Goal: Information Seeking & Learning: Compare options

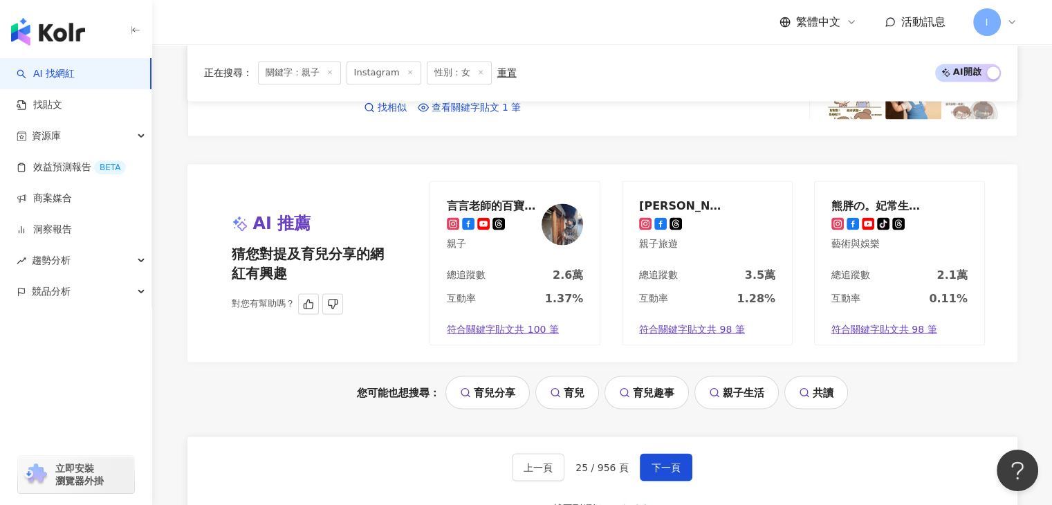
scroll to position [2558, 0]
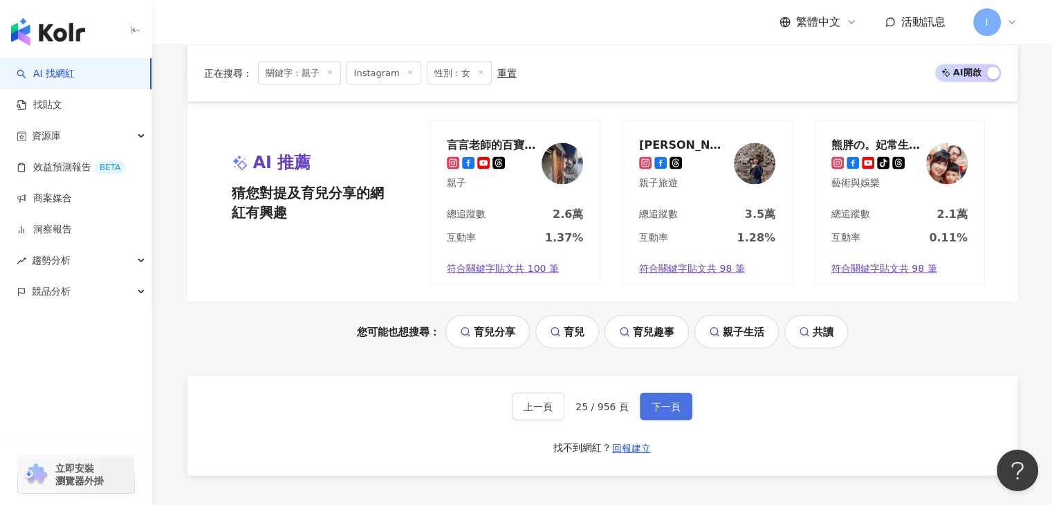
click at [682, 398] on button "下一頁" at bounding box center [666, 406] width 53 height 28
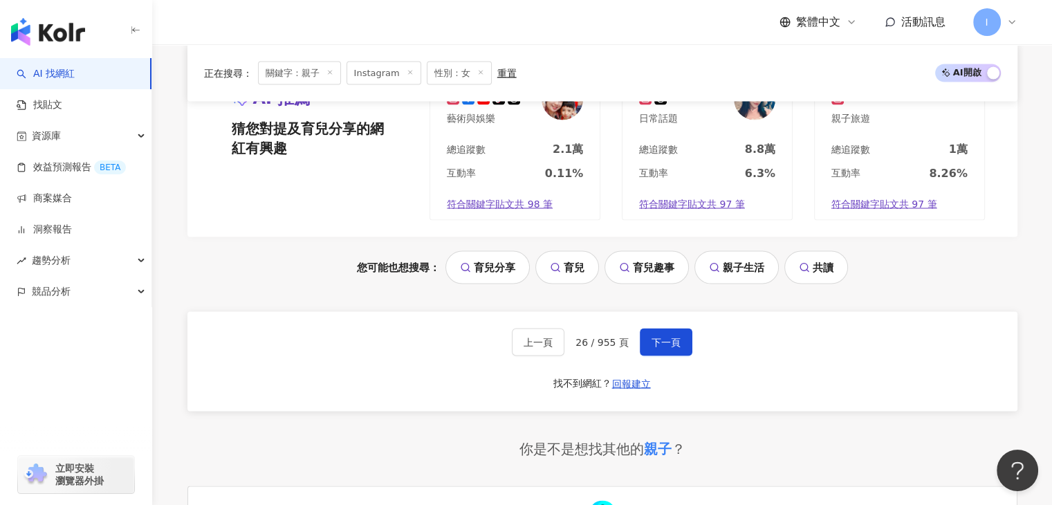
scroll to position [2640, 0]
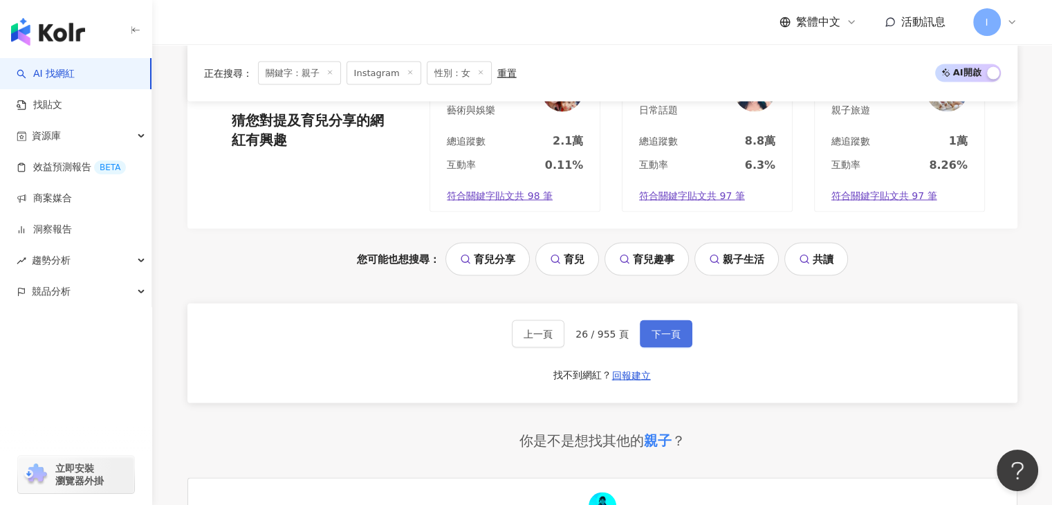
click at [651, 328] on span "下一頁" at bounding box center [665, 333] width 29 height 11
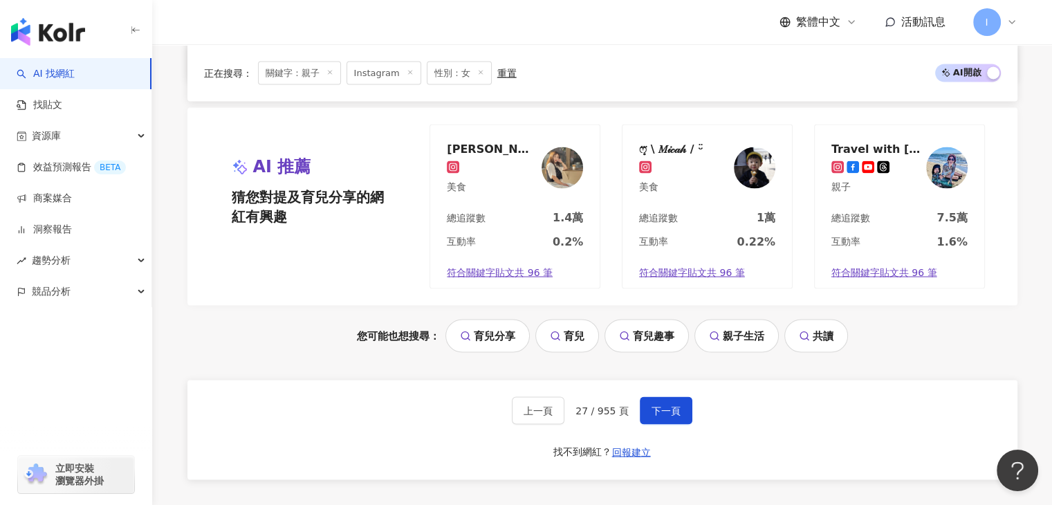
scroll to position [2759, 0]
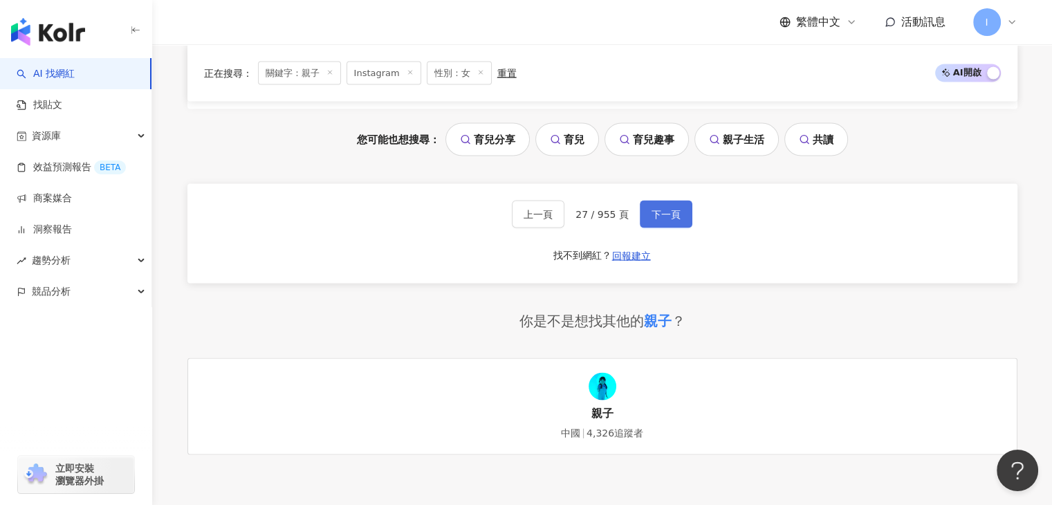
click at [662, 219] on button "下一頁" at bounding box center [666, 215] width 53 height 28
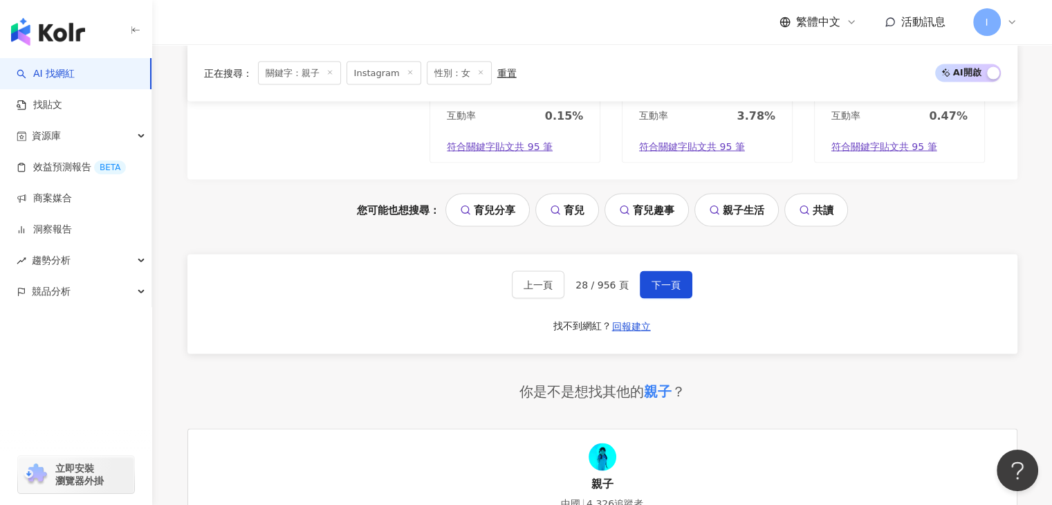
scroll to position [2815, 0]
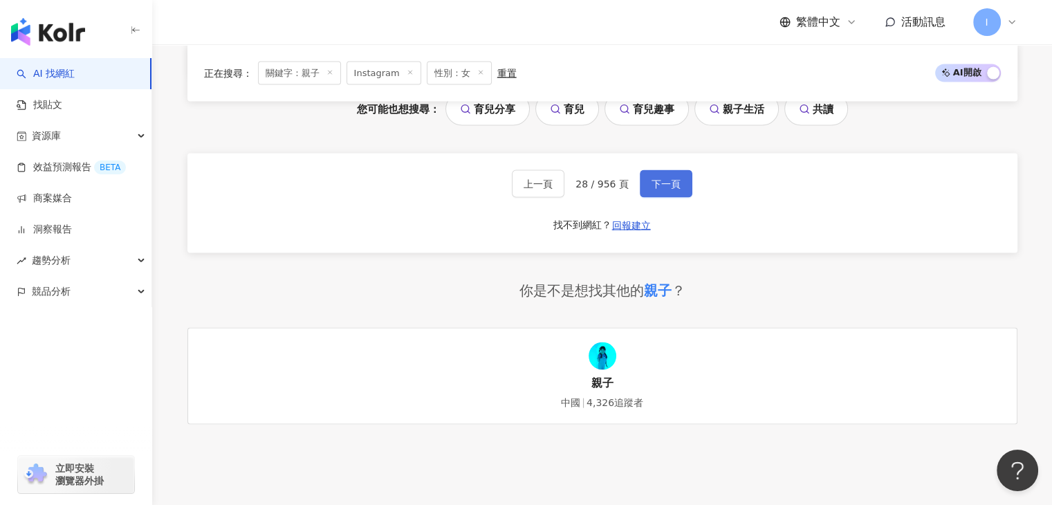
click at [675, 170] on button "下一頁" at bounding box center [666, 184] width 53 height 28
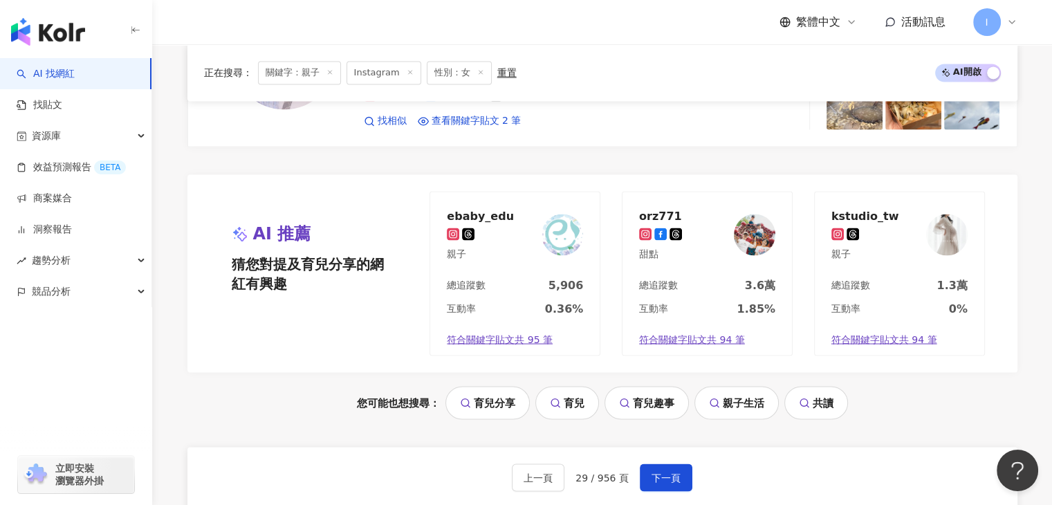
scroll to position [2676, 0]
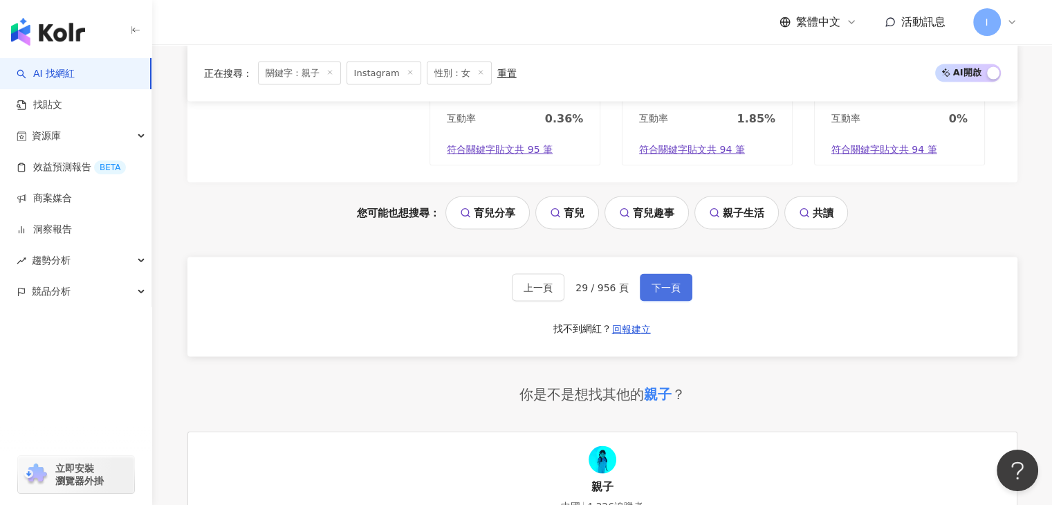
click at [678, 283] on button "下一頁" at bounding box center [666, 288] width 53 height 28
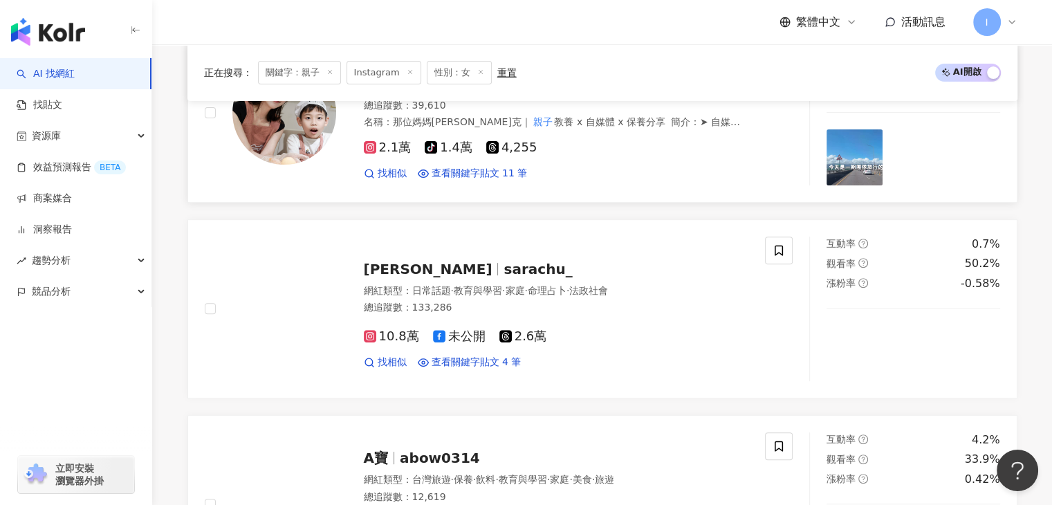
scroll to position [484, 0]
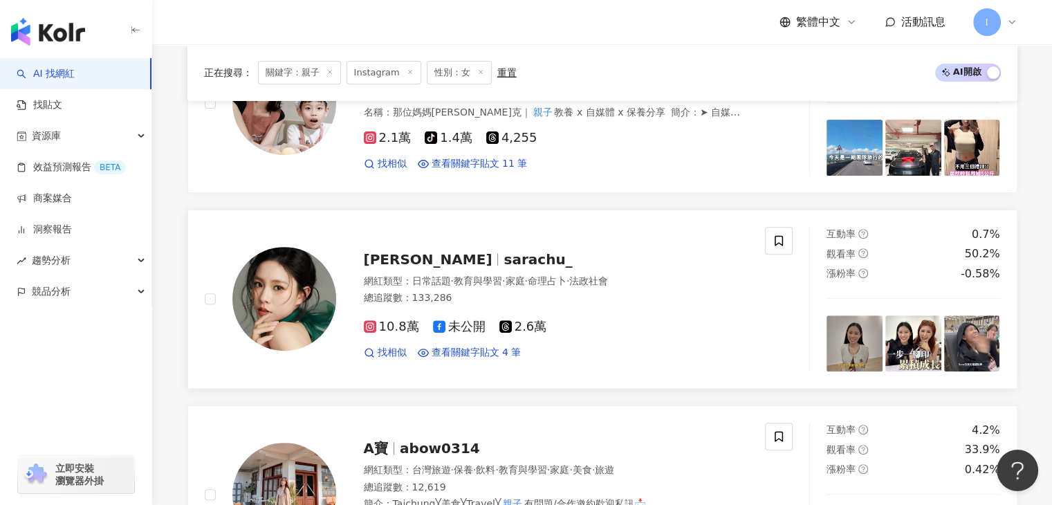
click at [503, 251] on span "sarachu_" at bounding box center [537, 259] width 68 height 17
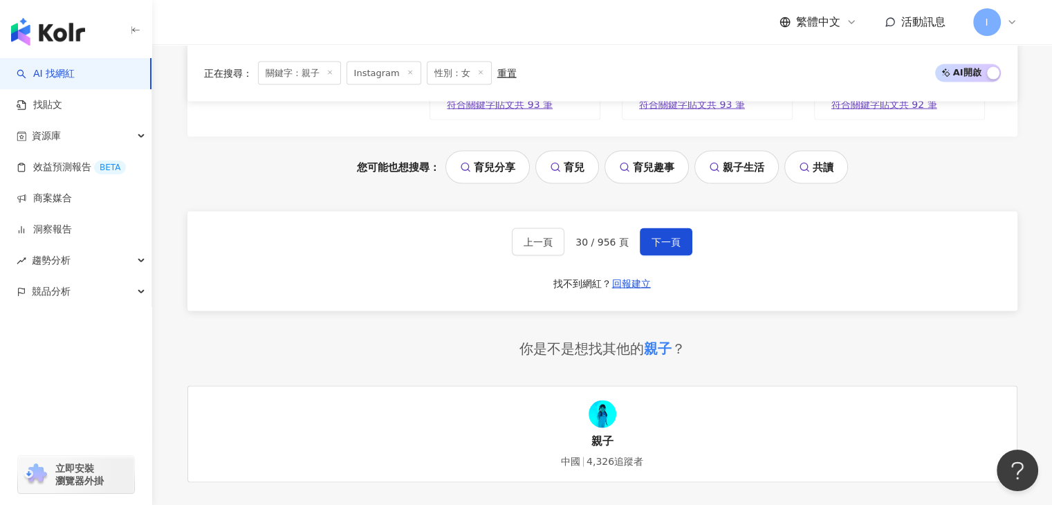
scroll to position [2537, 0]
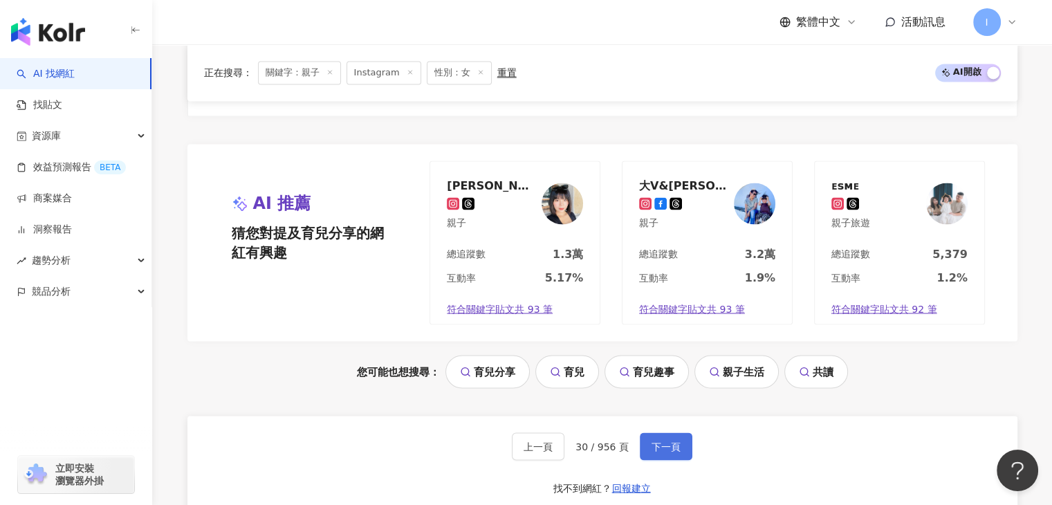
click at [655, 440] on span "下一頁" at bounding box center [665, 445] width 29 height 11
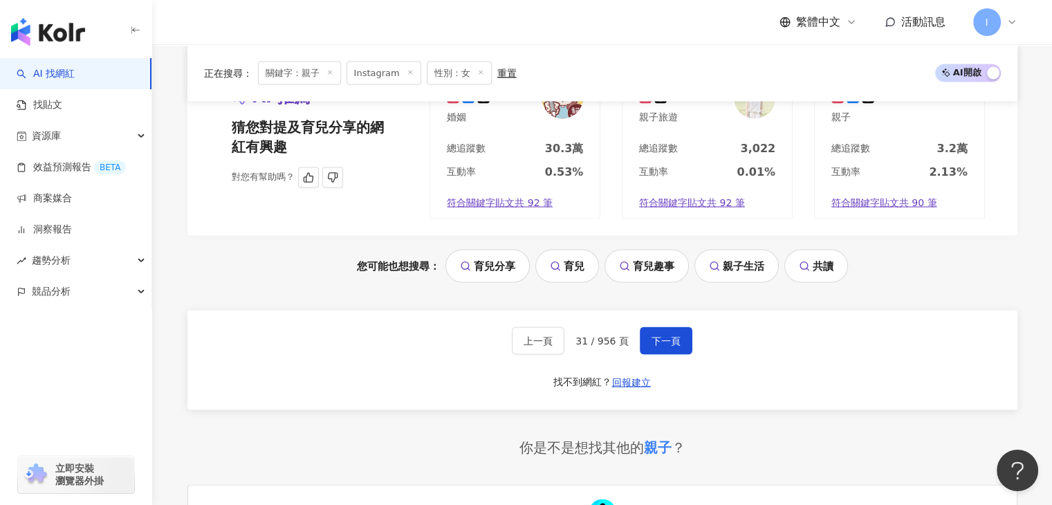
scroll to position [2675, 0]
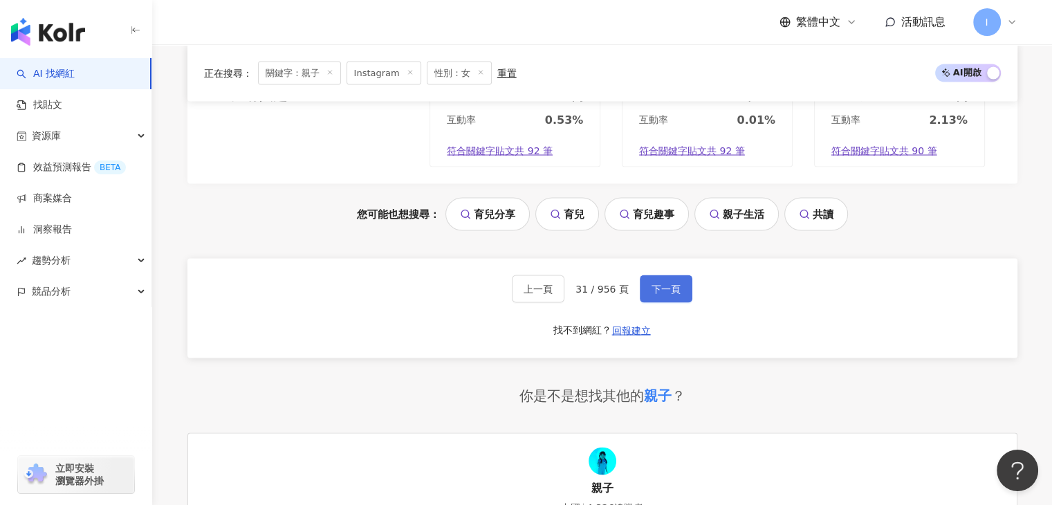
click at [640, 283] on button "下一頁" at bounding box center [666, 289] width 53 height 28
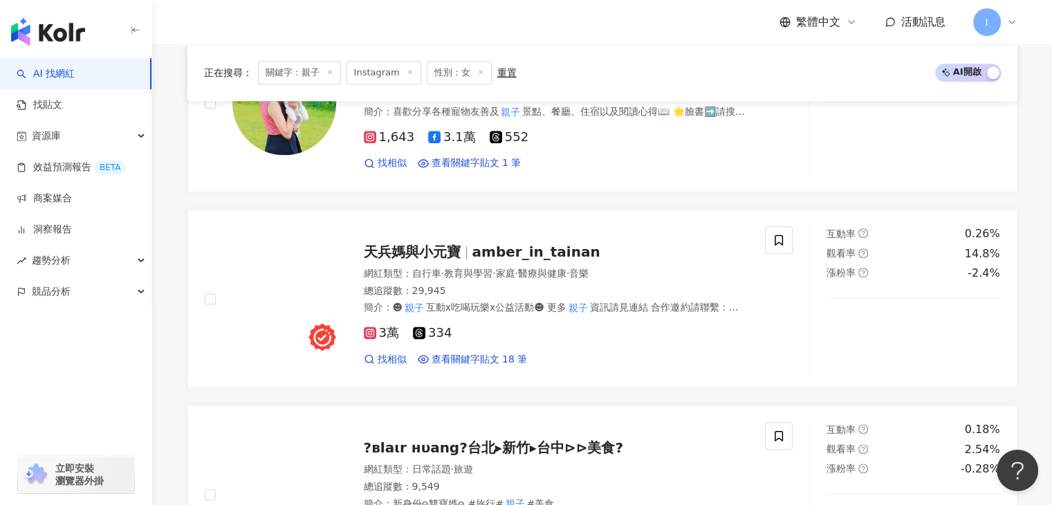
scroll to position [1656, 0]
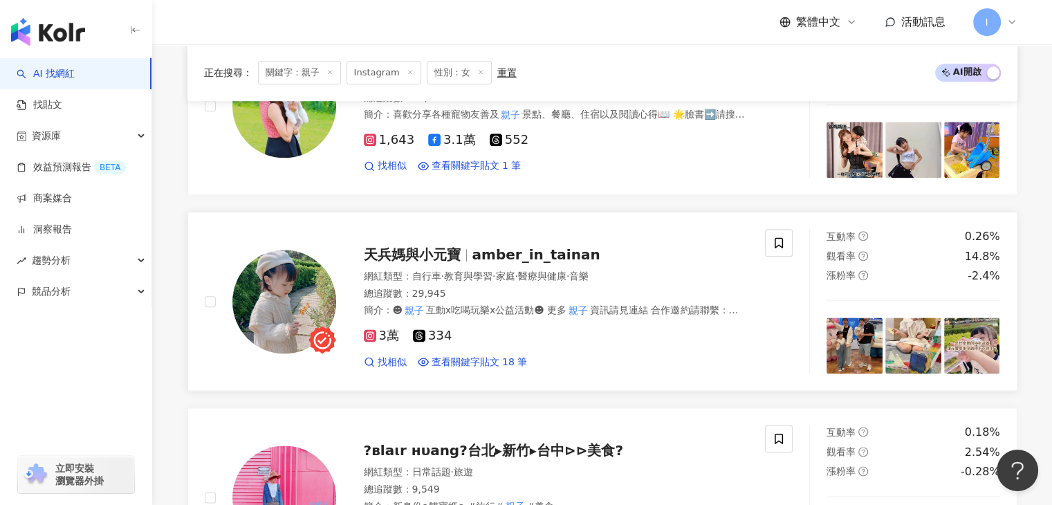
click at [514, 247] on span "amber_in_tainan" at bounding box center [536, 254] width 128 height 17
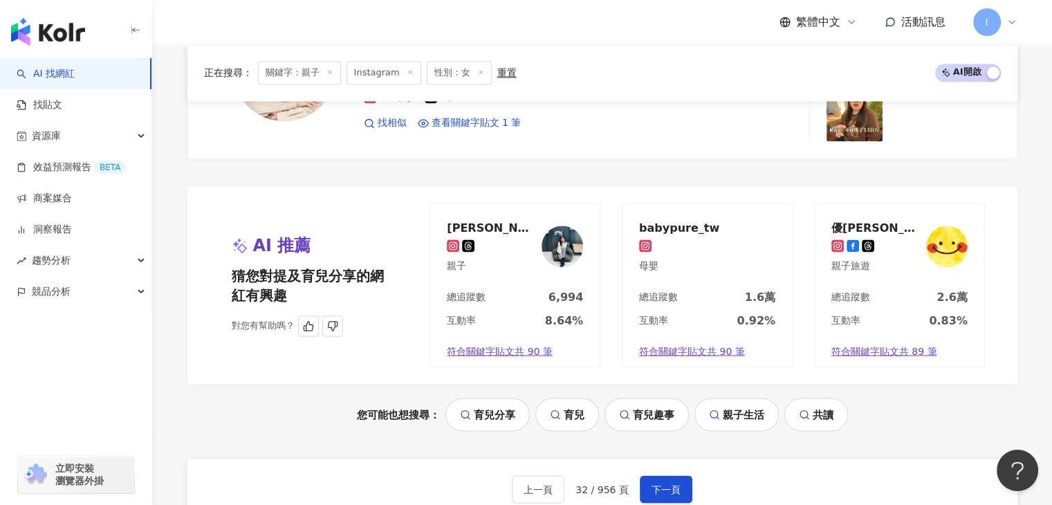
scroll to position [2486, 0]
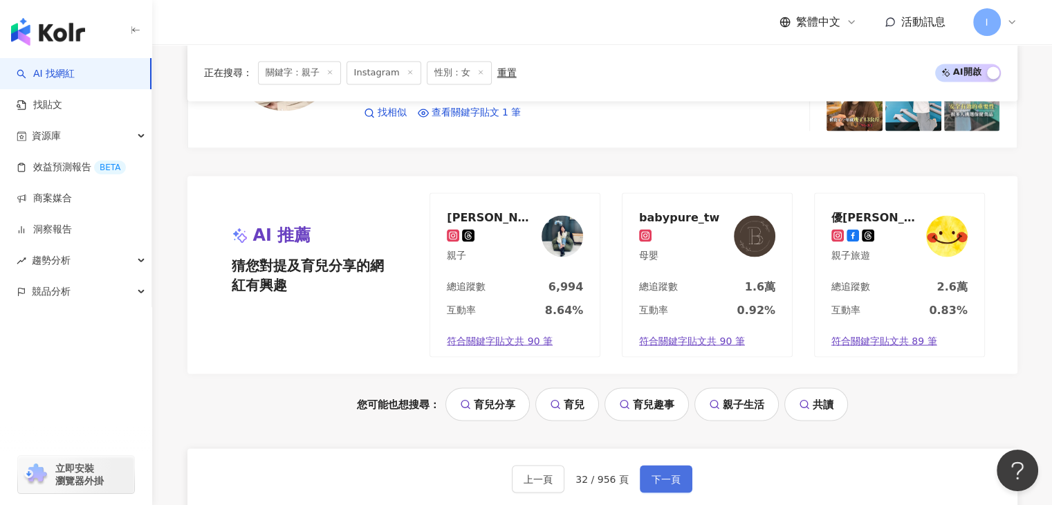
click at [640, 474] on button "下一頁" at bounding box center [666, 479] width 53 height 28
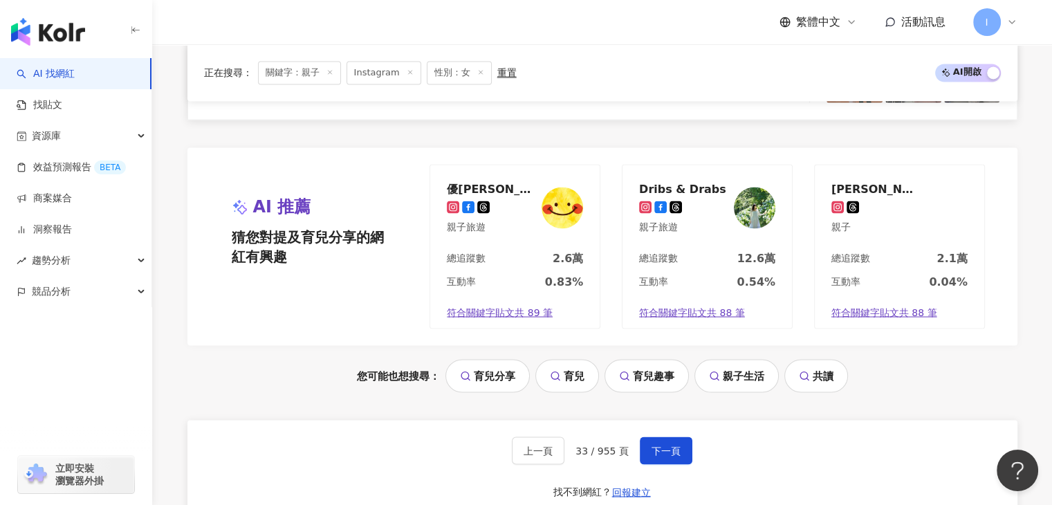
scroll to position [2693, 0]
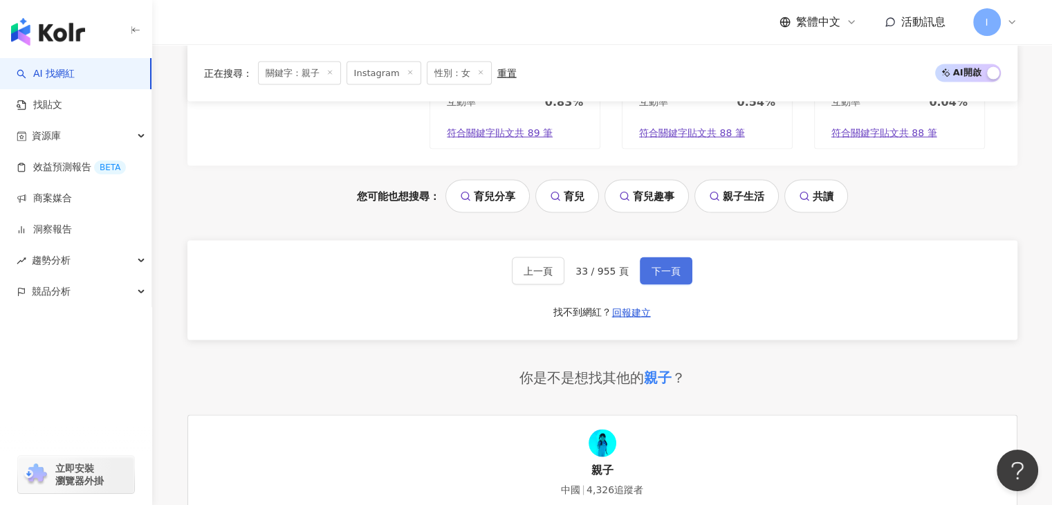
click at [658, 272] on button "下一頁" at bounding box center [666, 271] width 53 height 28
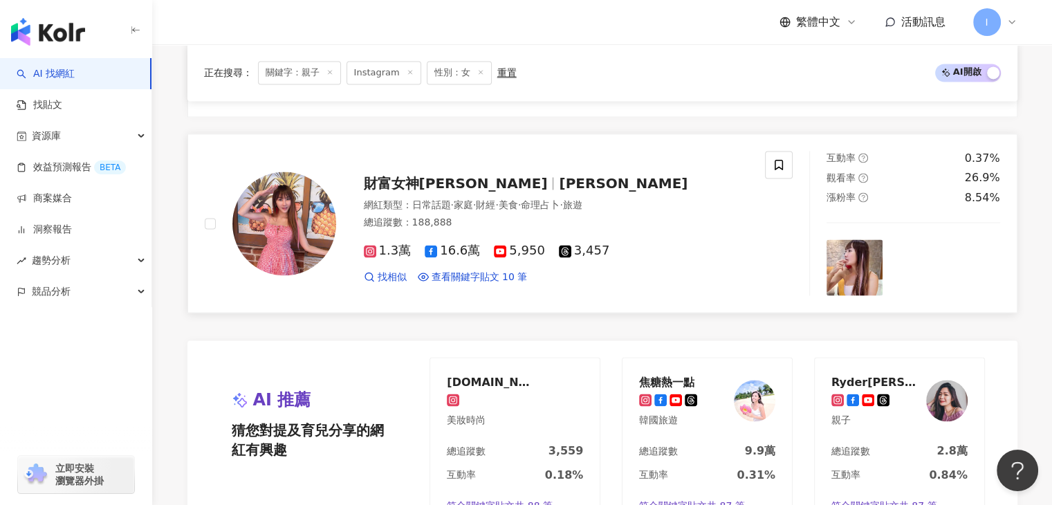
scroll to position [2558, 0]
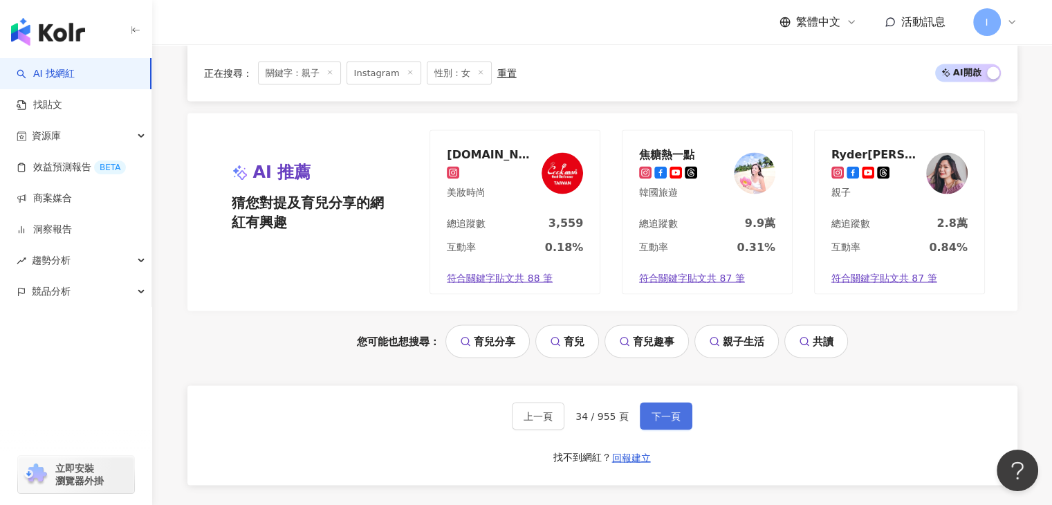
click at [651, 410] on span "下一頁" at bounding box center [665, 415] width 29 height 11
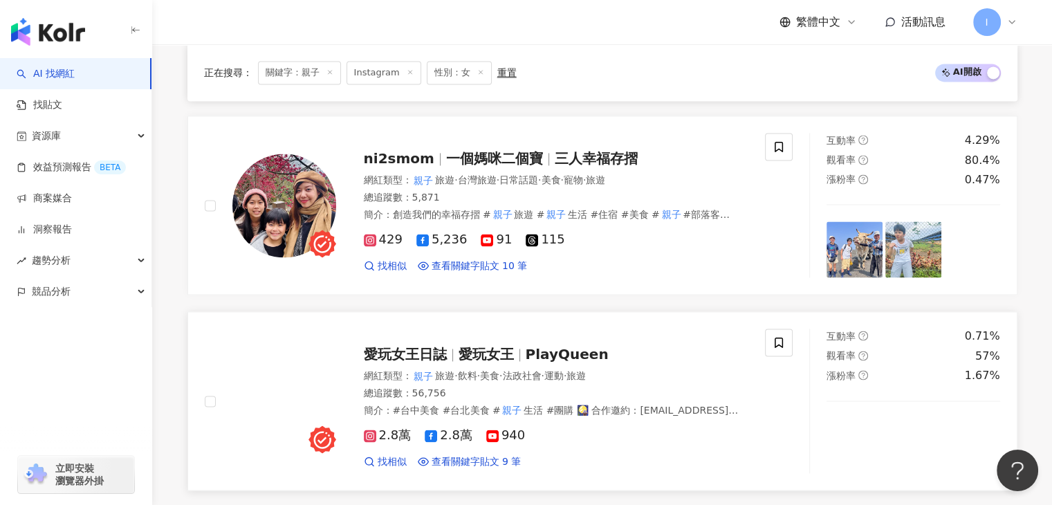
scroll to position [2696, 0]
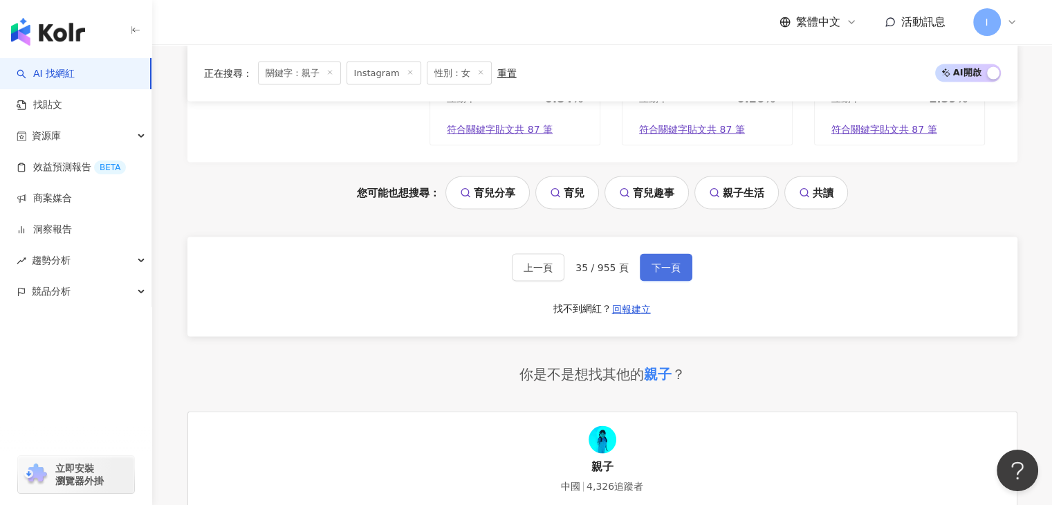
click at [647, 263] on button "下一頁" at bounding box center [666, 268] width 53 height 28
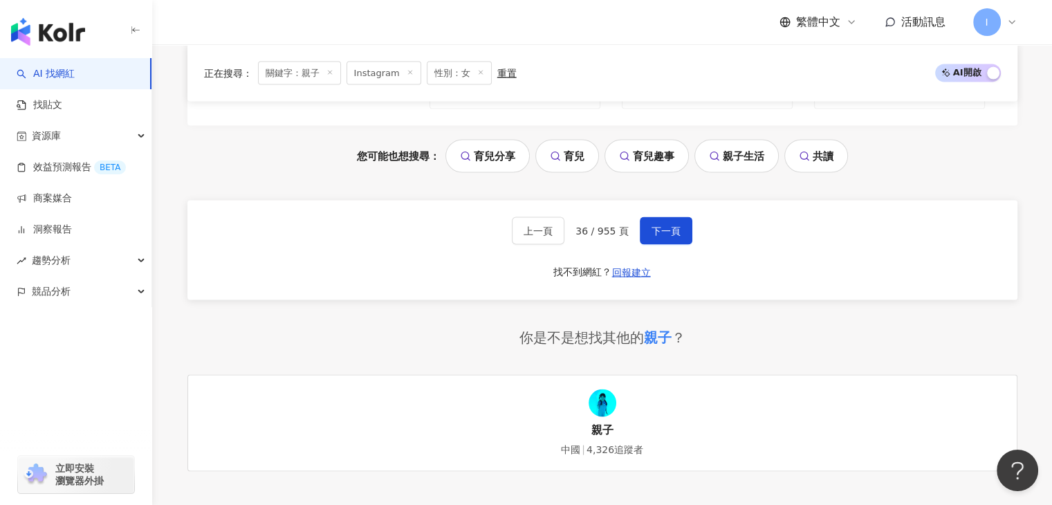
scroll to position [2757, 0]
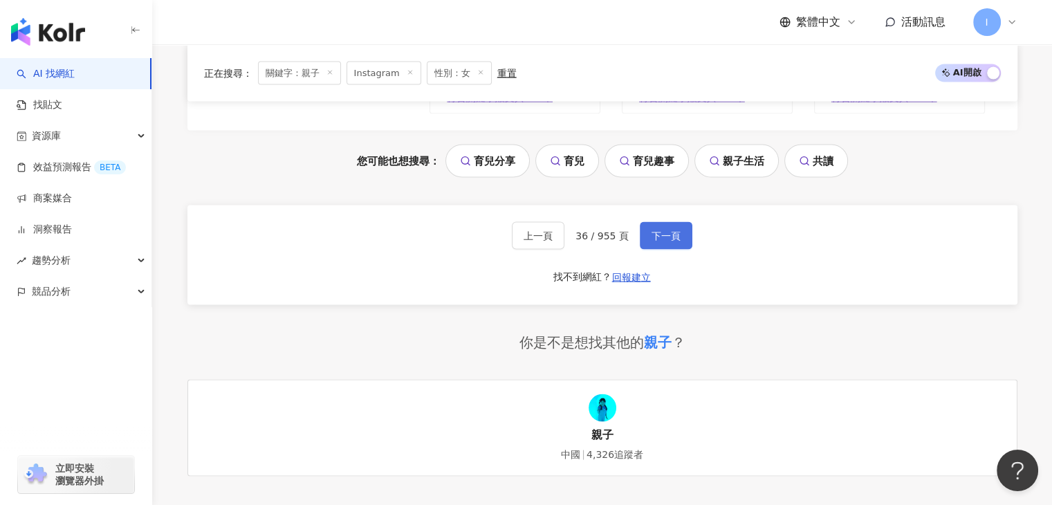
click at [662, 230] on span "下一頁" at bounding box center [665, 235] width 29 height 11
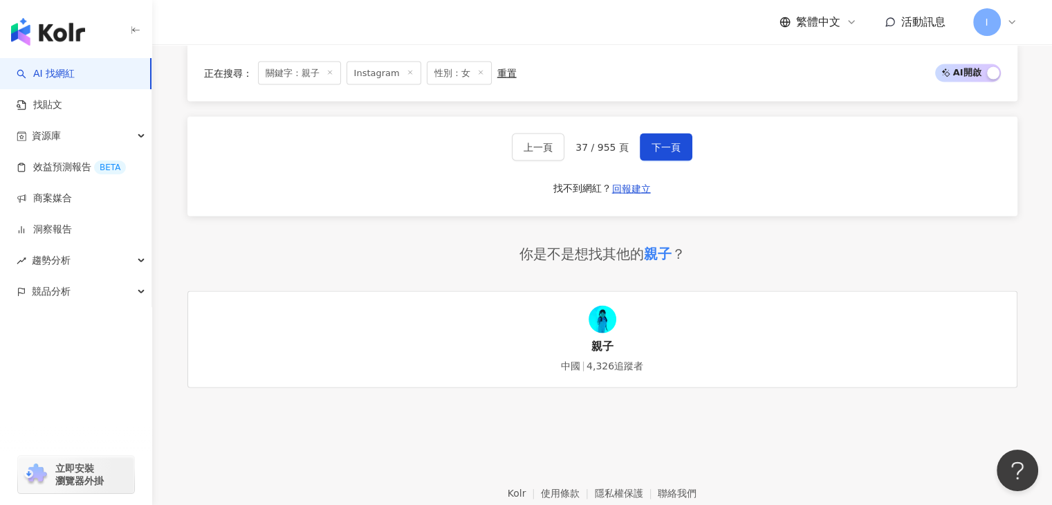
scroll to position [2796, 0]
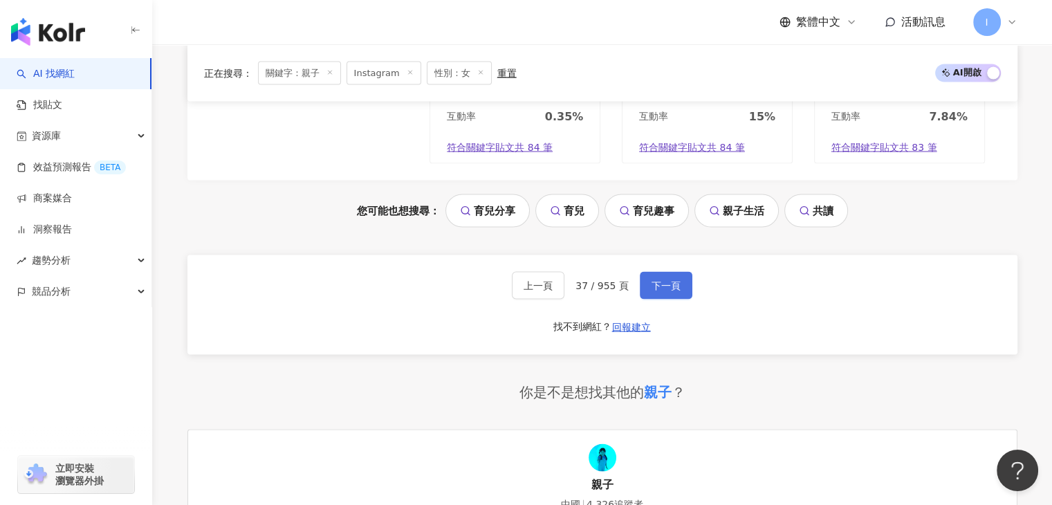
click at [672, 288] on span "下一頁" at bounding box center [665, 285] width 29 height 11
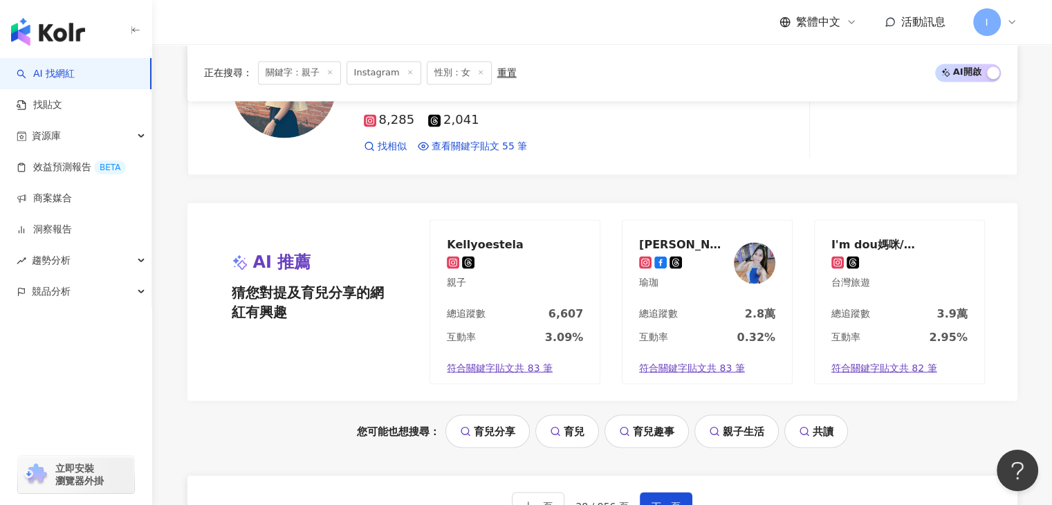
scroll to position [2471, 0]
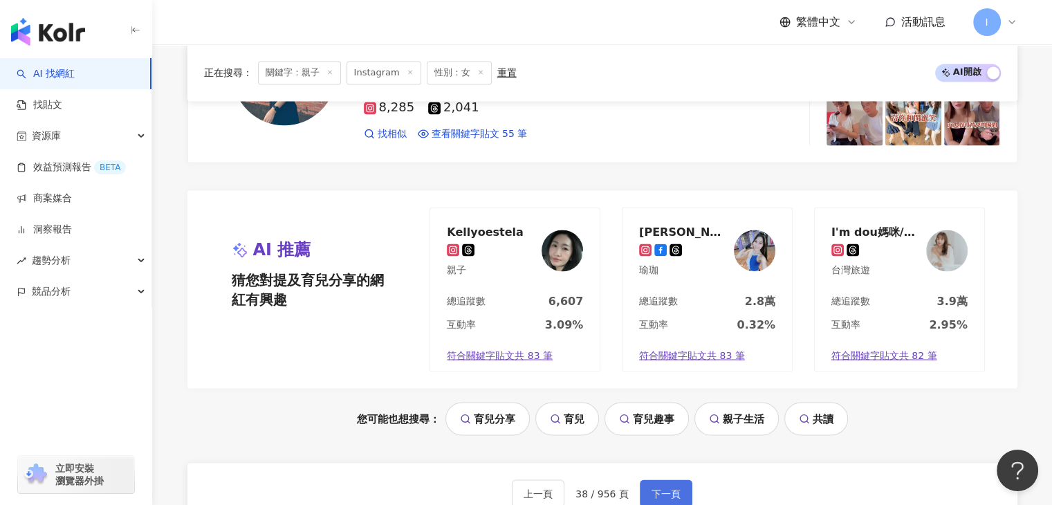
click at [680, 487] on button "下一頁" at bounding box center [666, 493] width 53 height 28
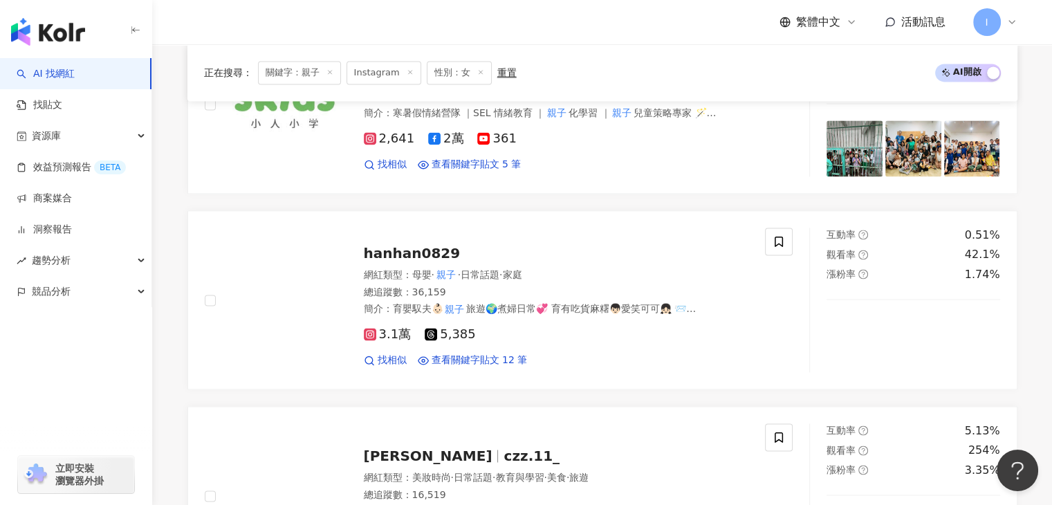
scroll to position [2062, 0]
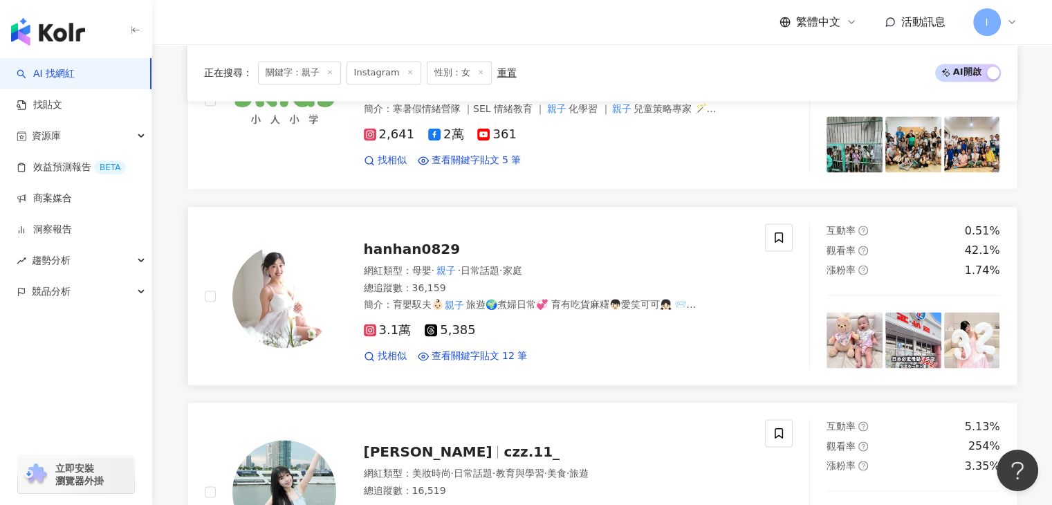
click at [404, 233] on div "hanhan0829 網紅類型 ： 母嬰 · 親子 · 日常話題 · 家庭 總追蹤數 ： 36,159 簡介 ： 育嬰馭夫👶🏻 親子 旅遊🌍煮婦日常💞 育有吃…" at bounding box center [542, 295] width 413 height 135
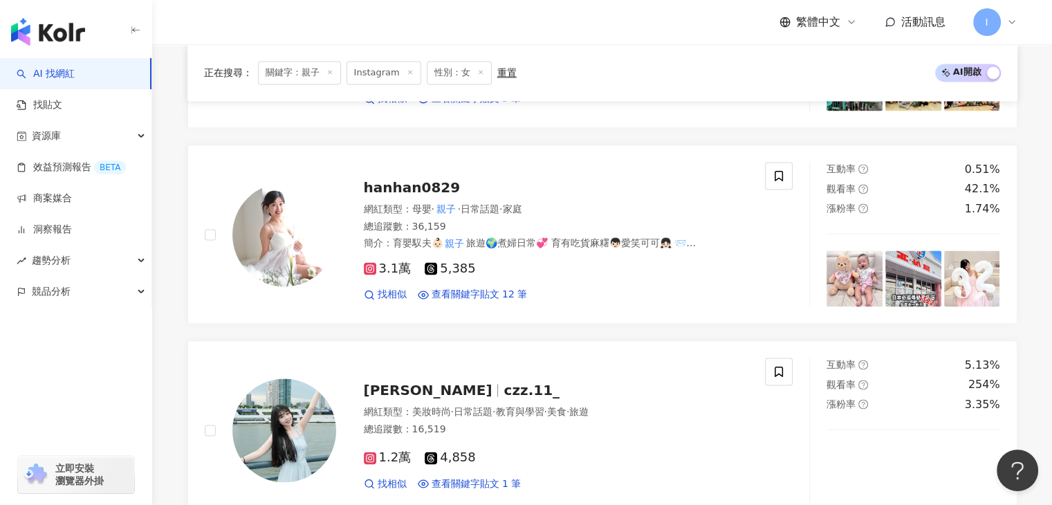
scroll to position [2616, 0]
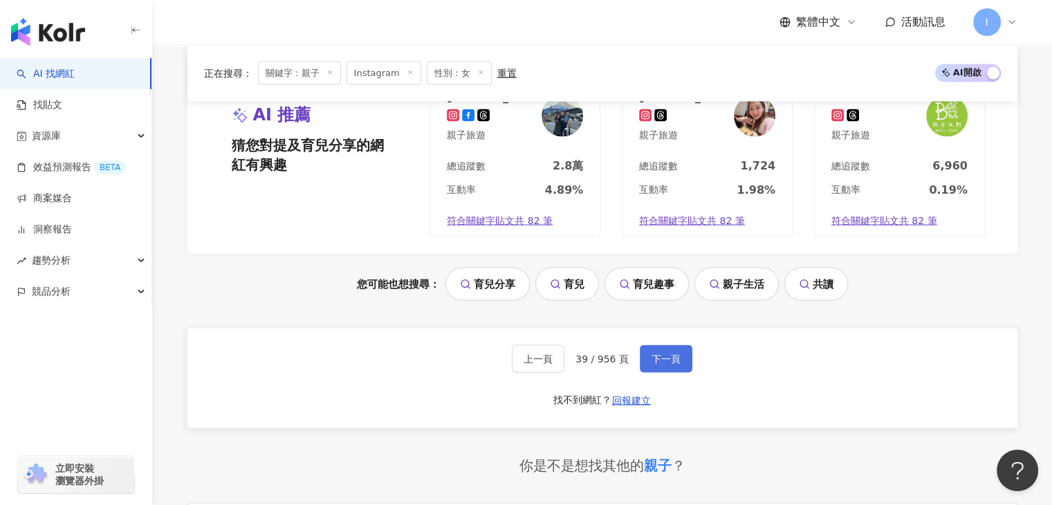
click at [673, 344] on button "下一頁" at bounding box center [666, 358] width 53 height 28
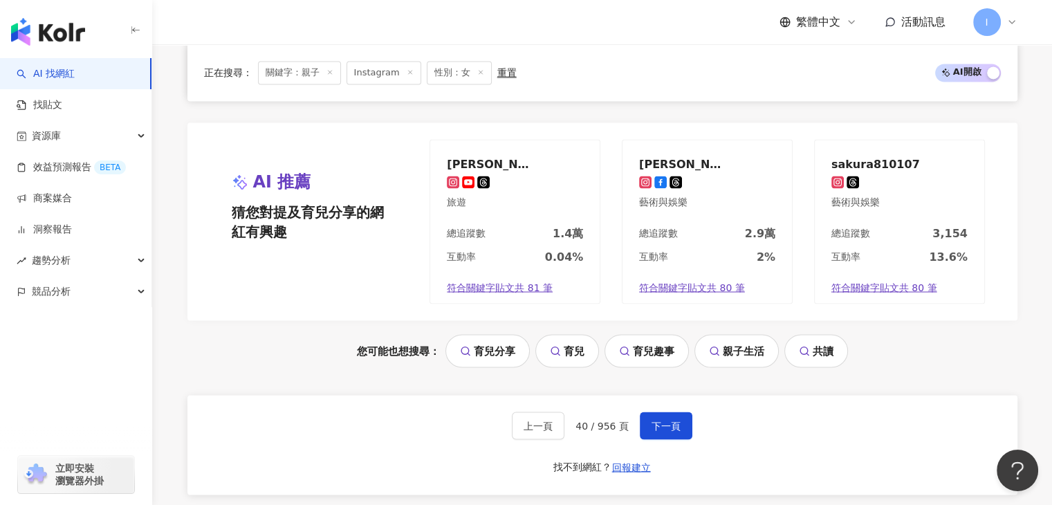
scroll to position [2540, 0]
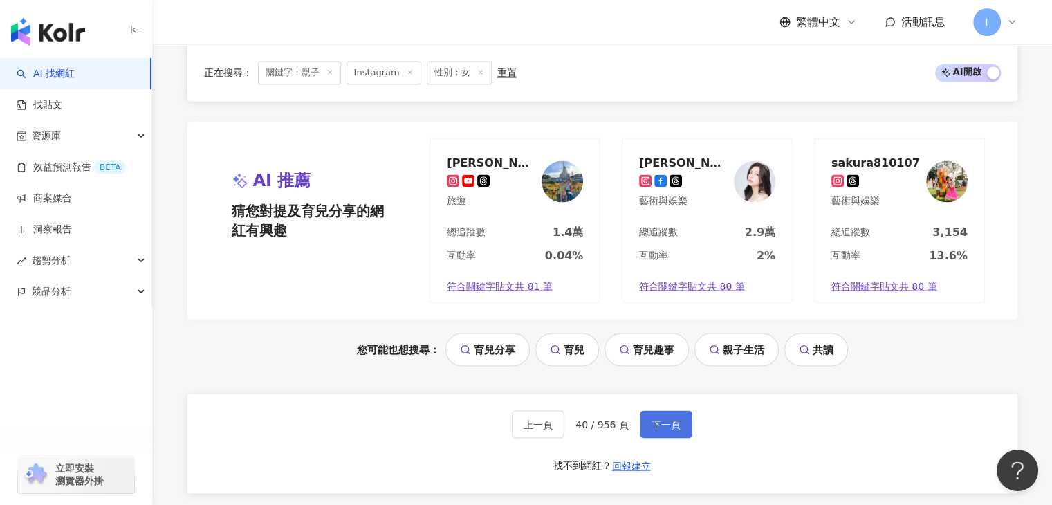
click at [673, 418] on span "下一頁" at bounding box center [665, 423] width 29 height 11
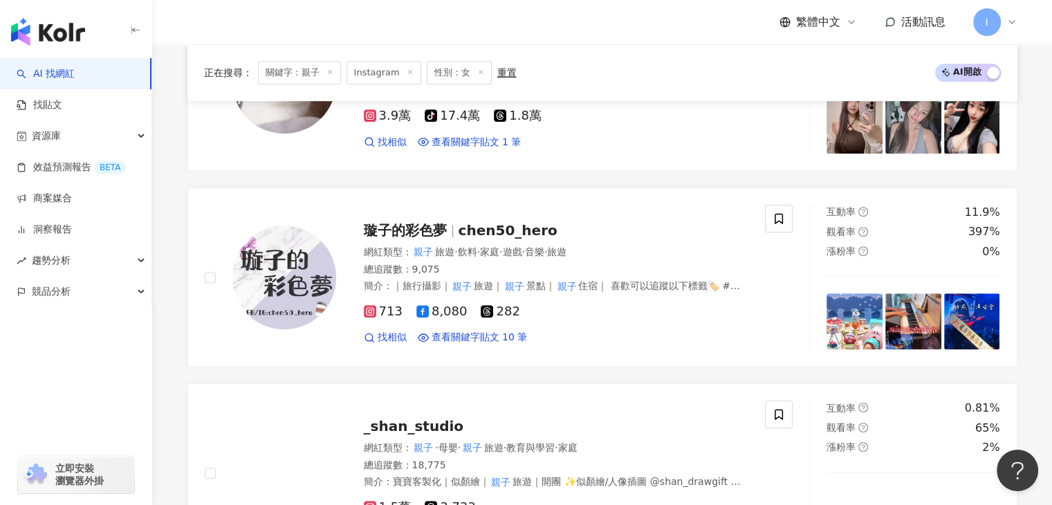
scroll to position [1656, 0]
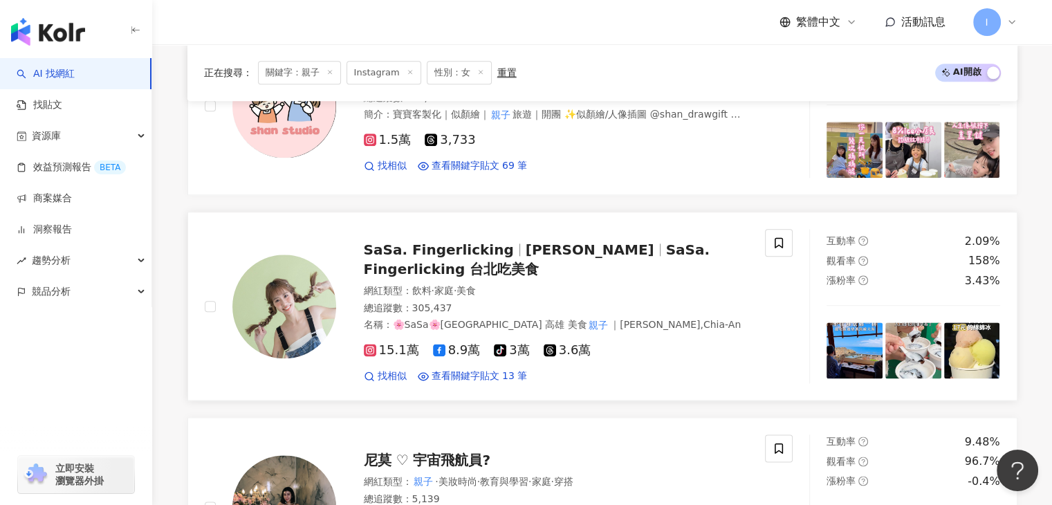
click at [395, 248] on span "SaSa. Fingerlicking" at bounding box center [439, 249] width 150 height 17
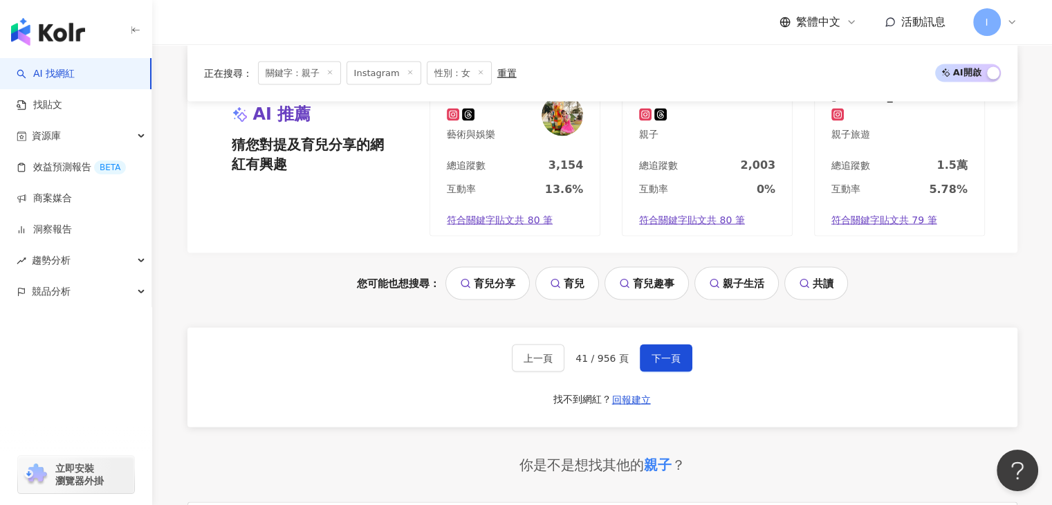
scroll to position [2624, 0]
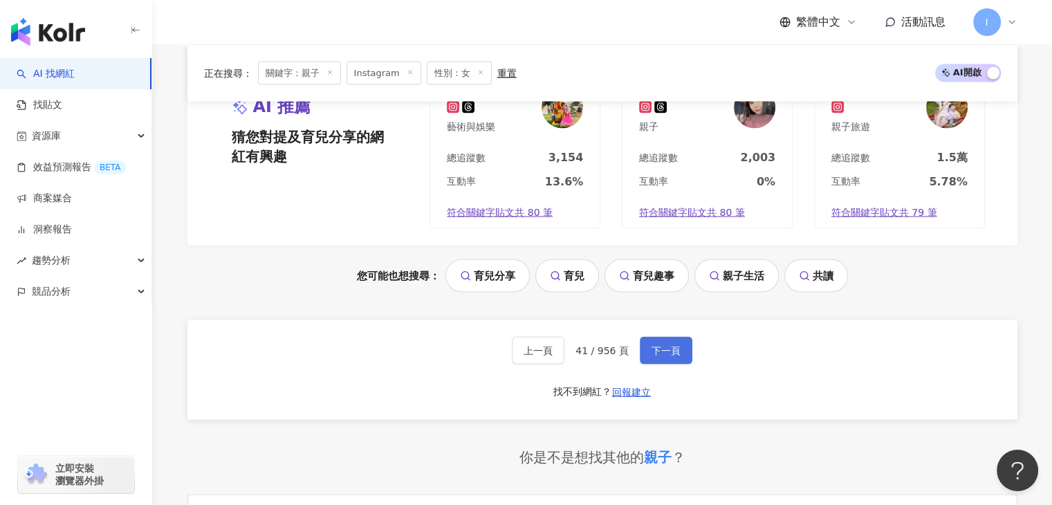
click at [655, 344] on span "下一頁" at bounding box center [665, 349] width 29 height 11
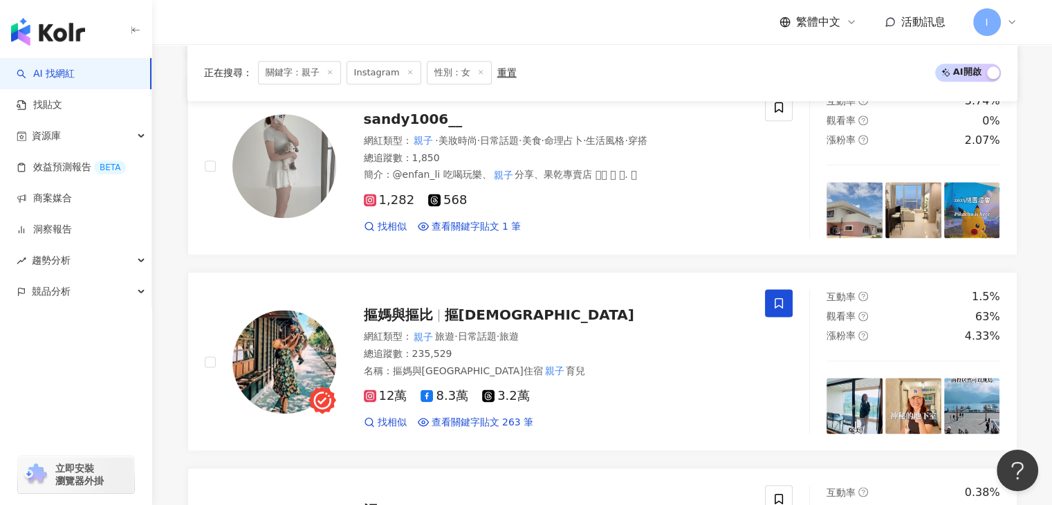
scroll to position [1794, 0]
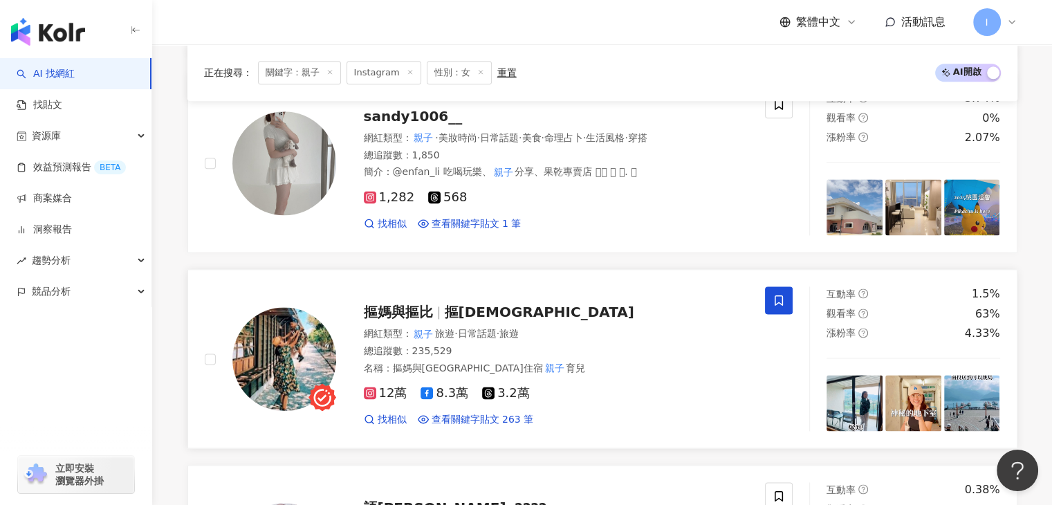
click at [410, 313] on span "摳媽與摳比" at bounding box center [398, 312] width 69 height 17
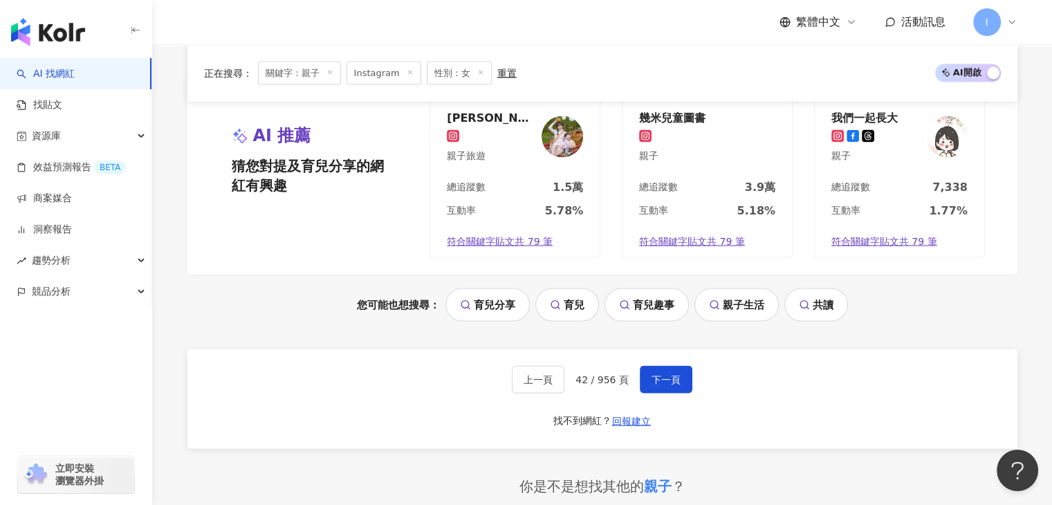
scroll to position [2624, 0]
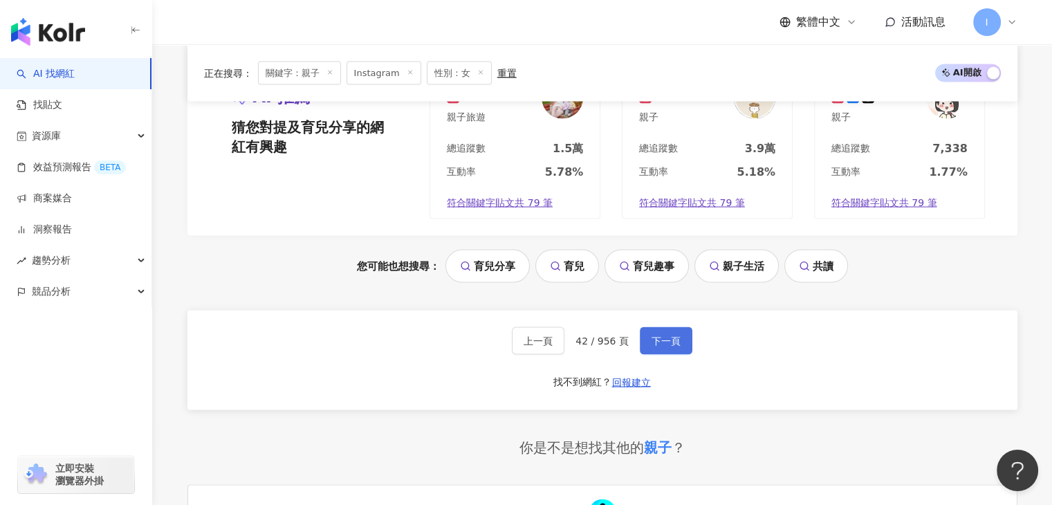
click at [670, 326] on button "下一頁" at bounding box center [666, 340] width 53 height 28
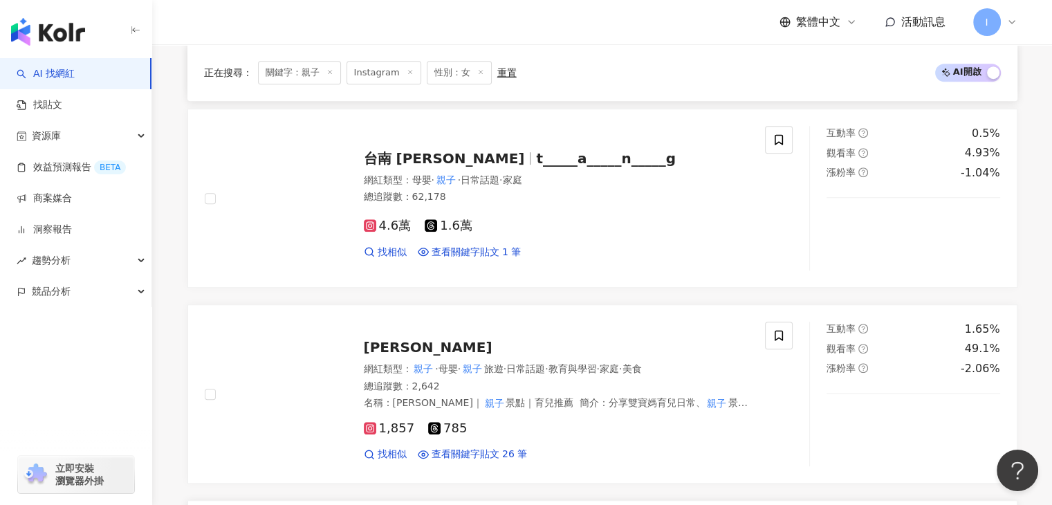
scroll to position [973, 0]
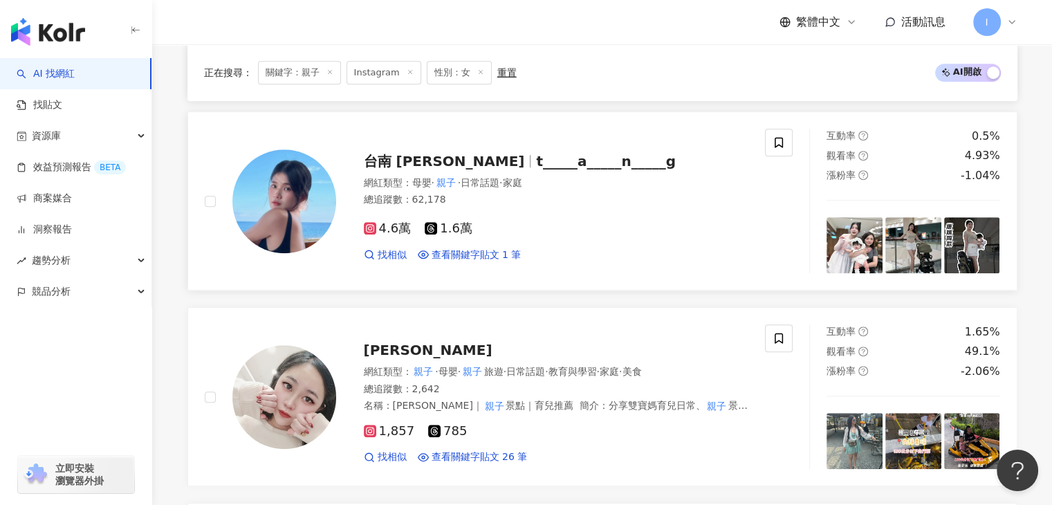
click at [382, 162] on span "台南 唐嫣" at bounding box center [444, 161] width 161 height 17
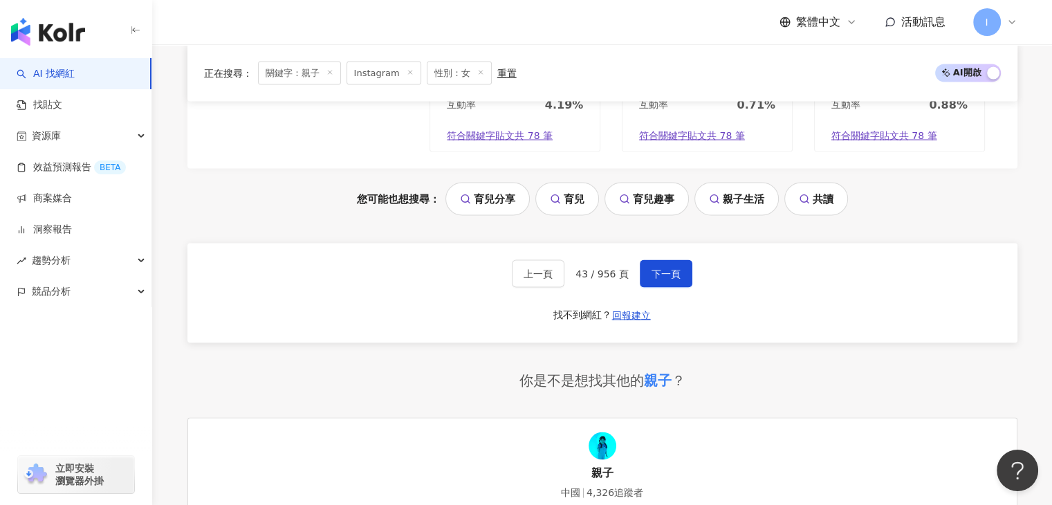
scroll to position [2702, 0]
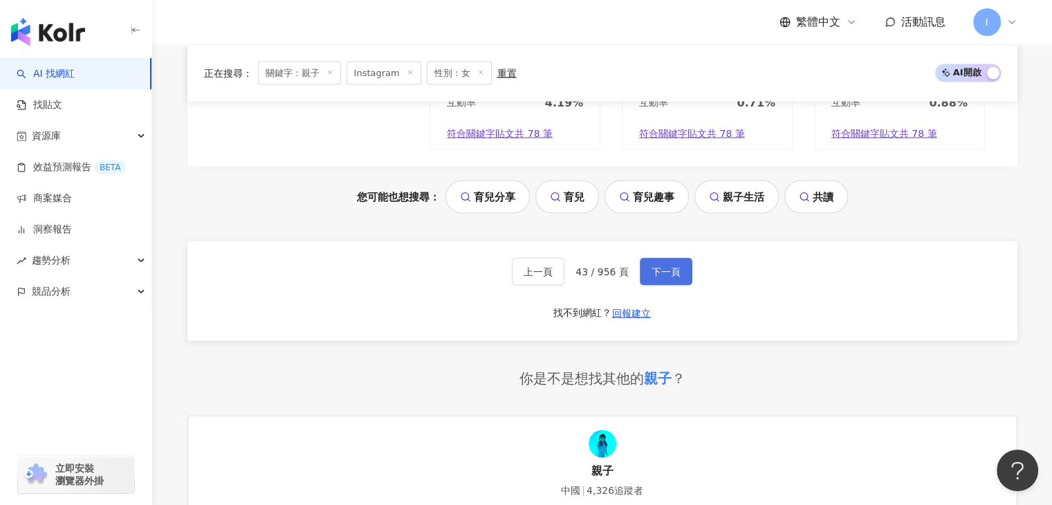
click at [659, 266] on span "下一頁" at bounding box center [665, 271] width 29 height 11
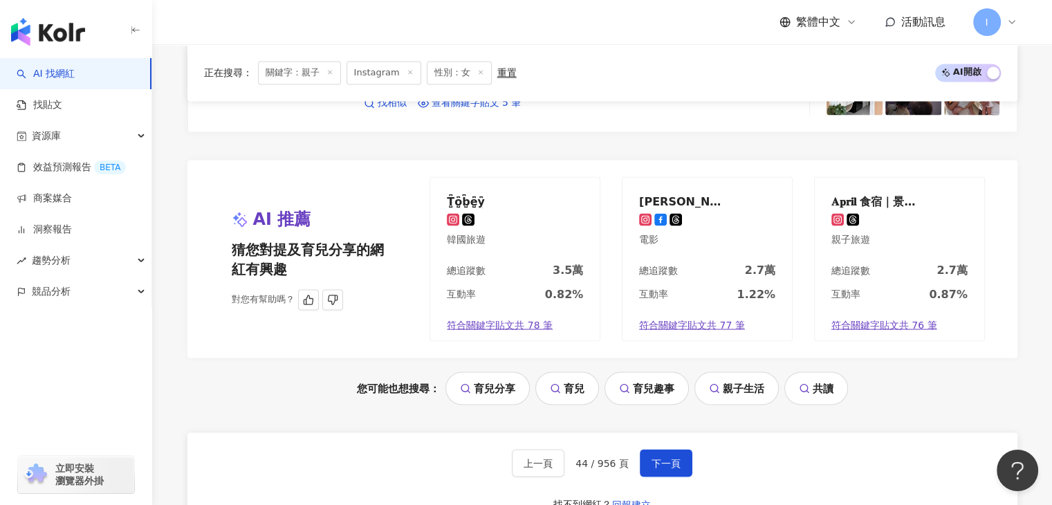
scroll to position [2779, 0]
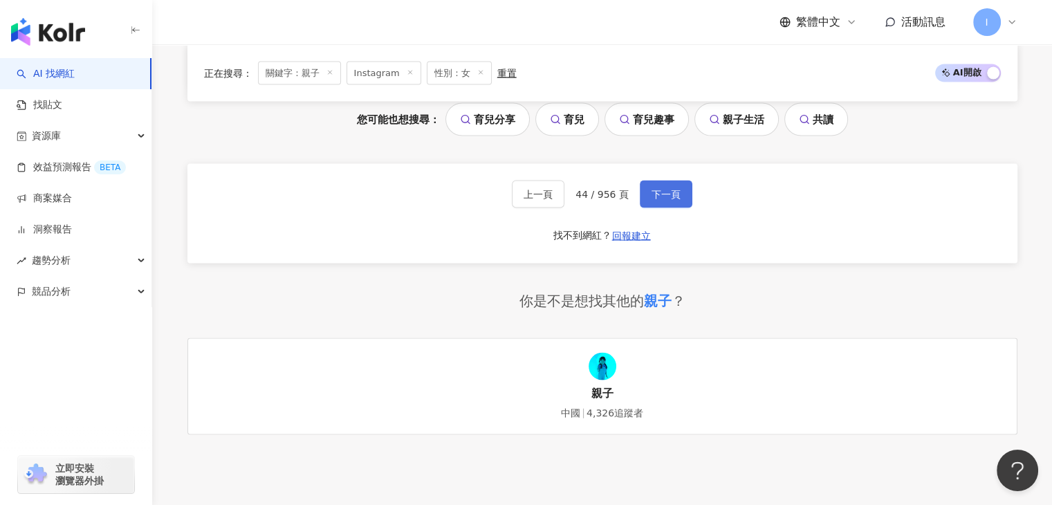
click at [672, 189] on span "下一頁" at bounding box center [665, 194] width 29 height 11
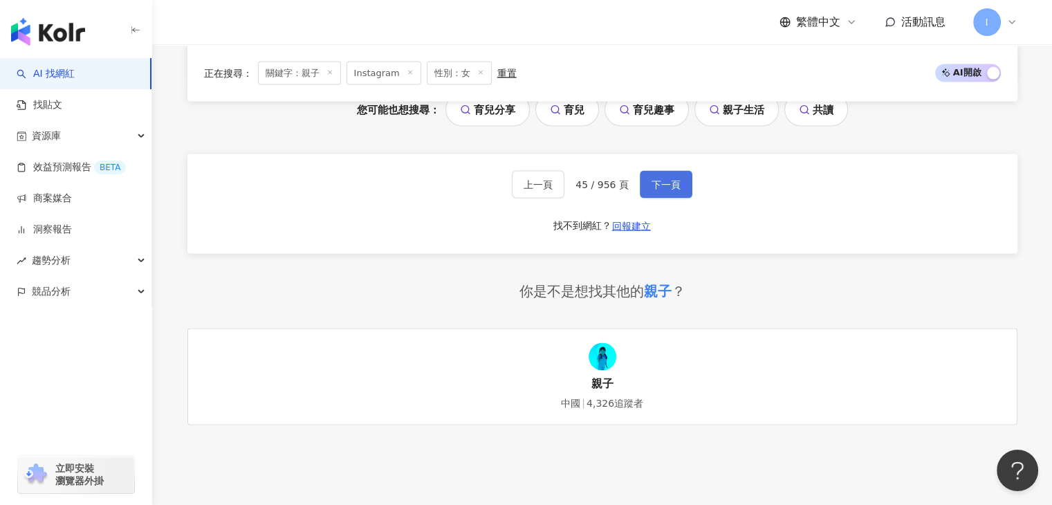
click at [641, 171] on button "下一頁" at bounding box center [666, 185] width 53 height 28
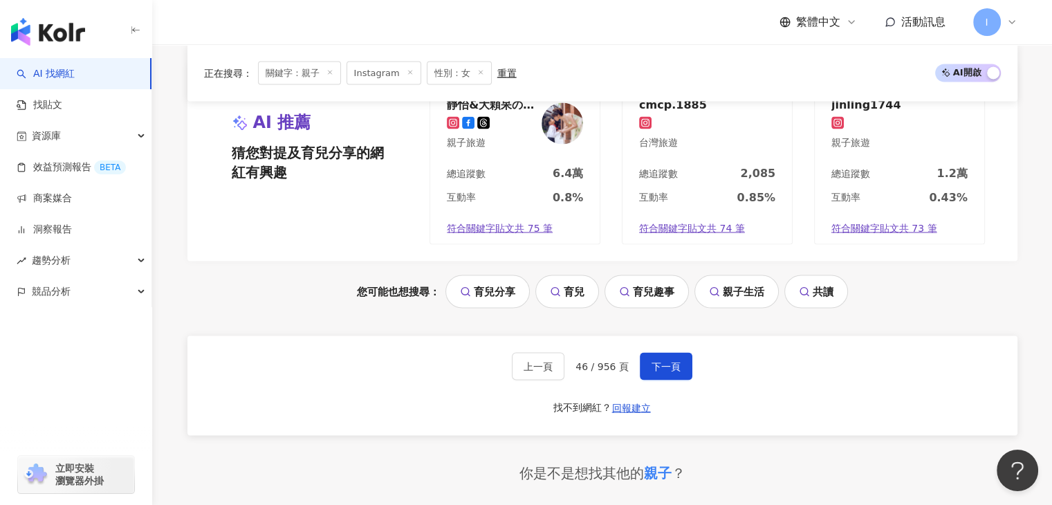
scroll to position [2627, 0]
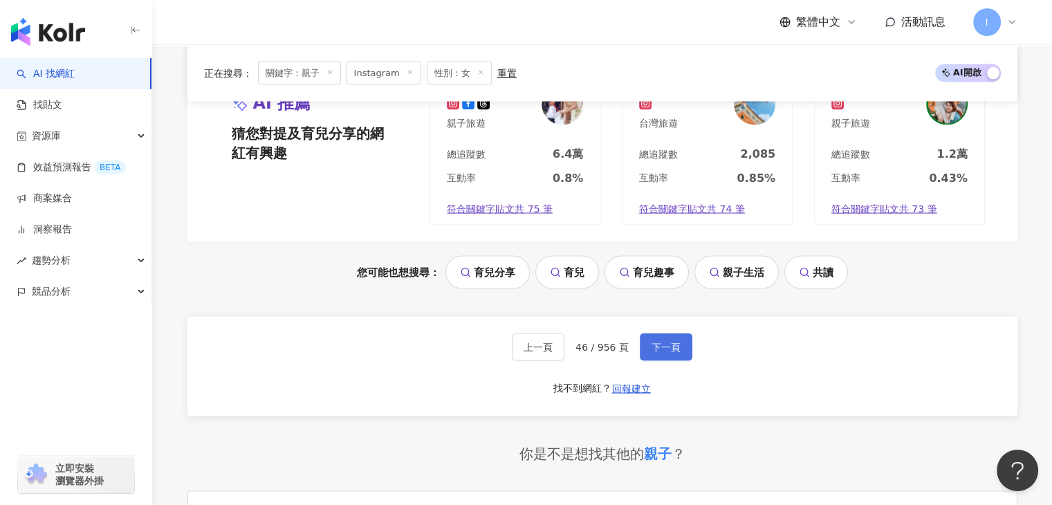
click at [660, 341] on span "下一頁" at bounding box center [665, 346] width 29 height 11
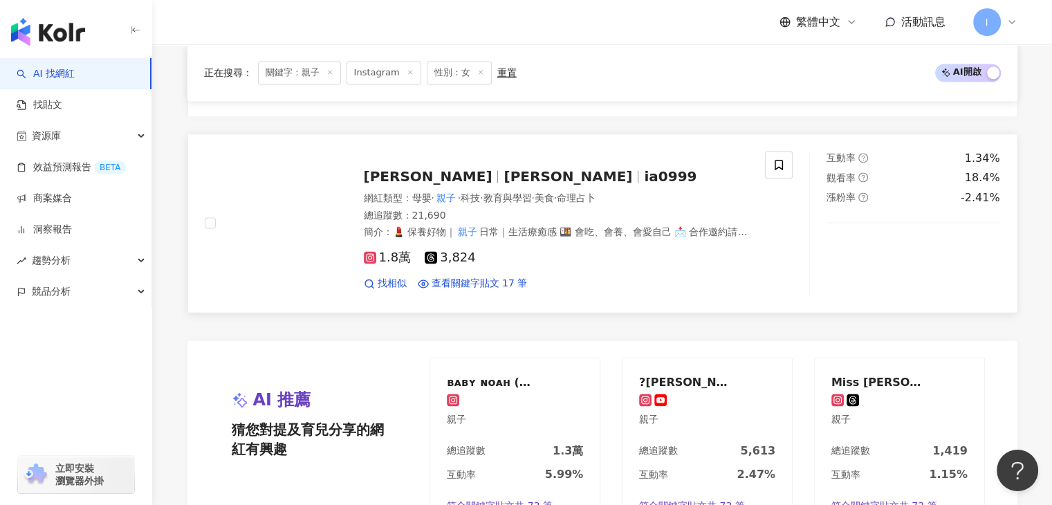
scroll to position [2558, 0]
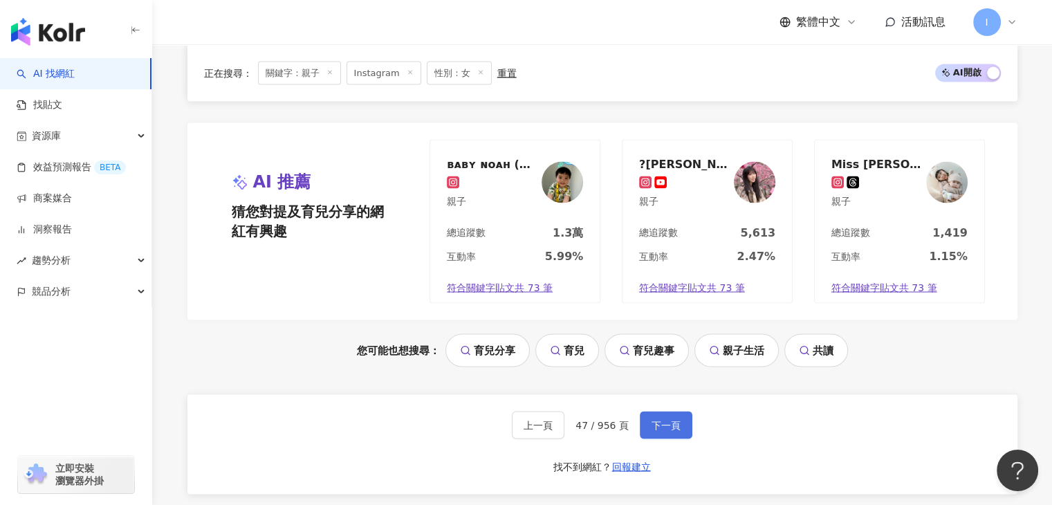
click at [659, 419] on span "下一頁" at bounding box center [665, 424] width 29 height 11
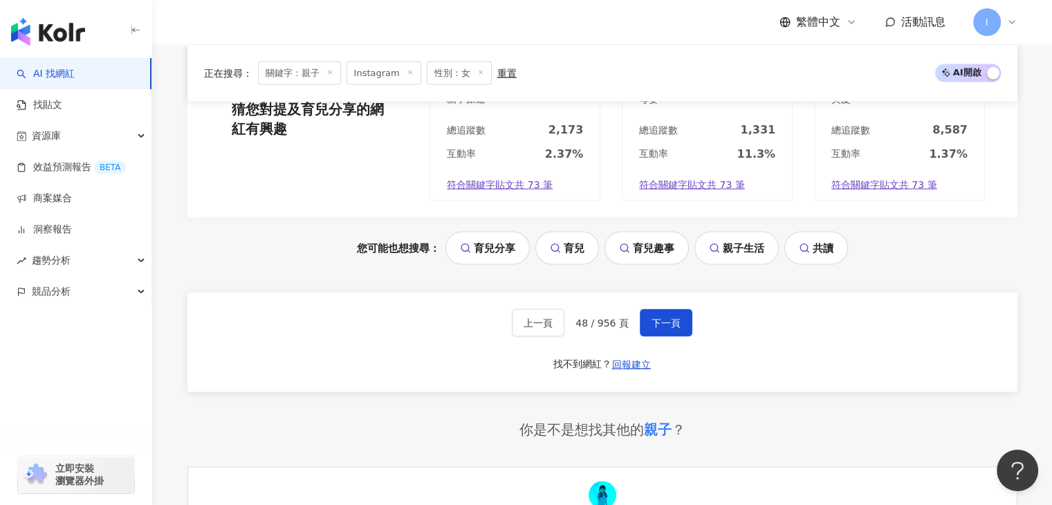
scroll to position [2627, 0]
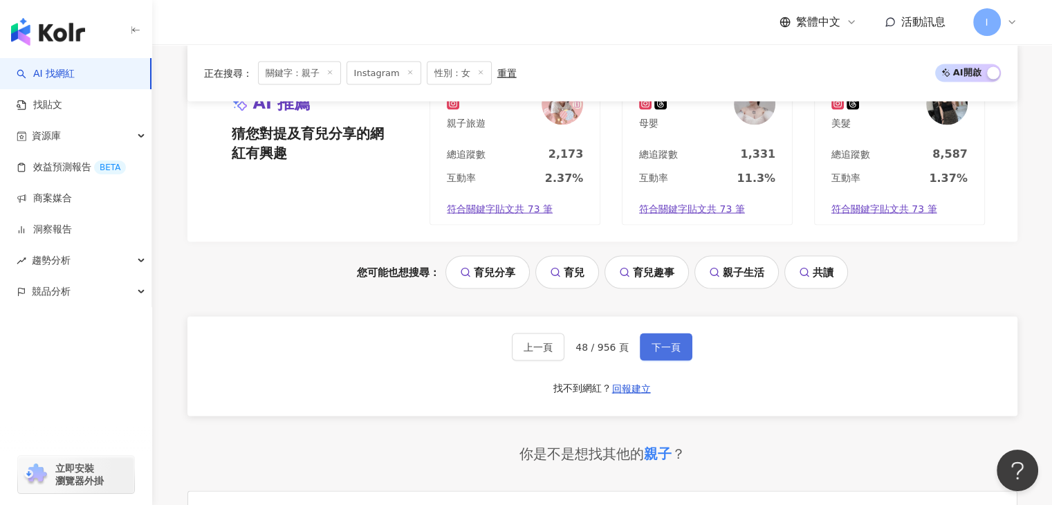
click at [656, 341] on span "下一頁" at bounding box center [665, 346] width 29 height 11
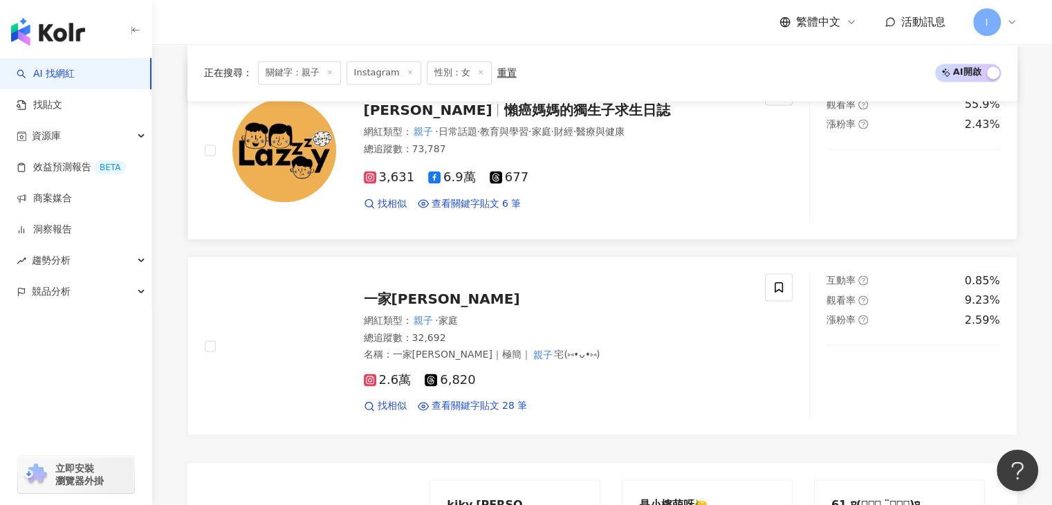
scroll to position [2489, 0]
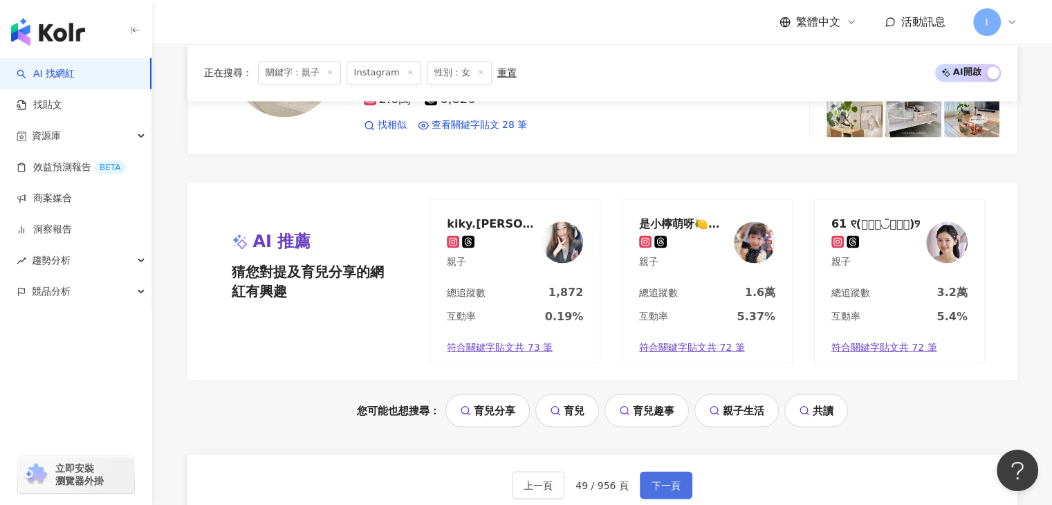
click at [642, 474] on button "下一頁" at bounding box center [666, 485] width 53 height 28
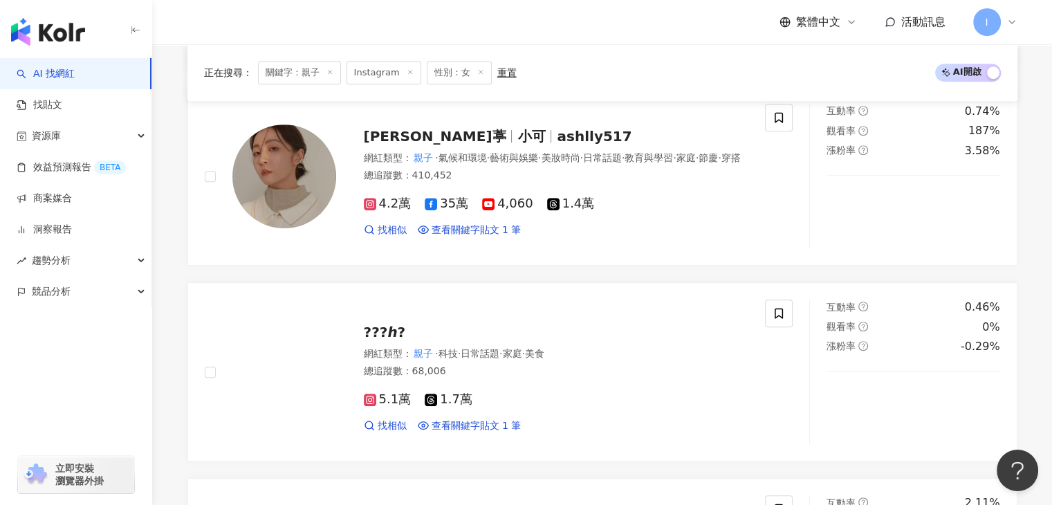
scroll to position [553, 0]
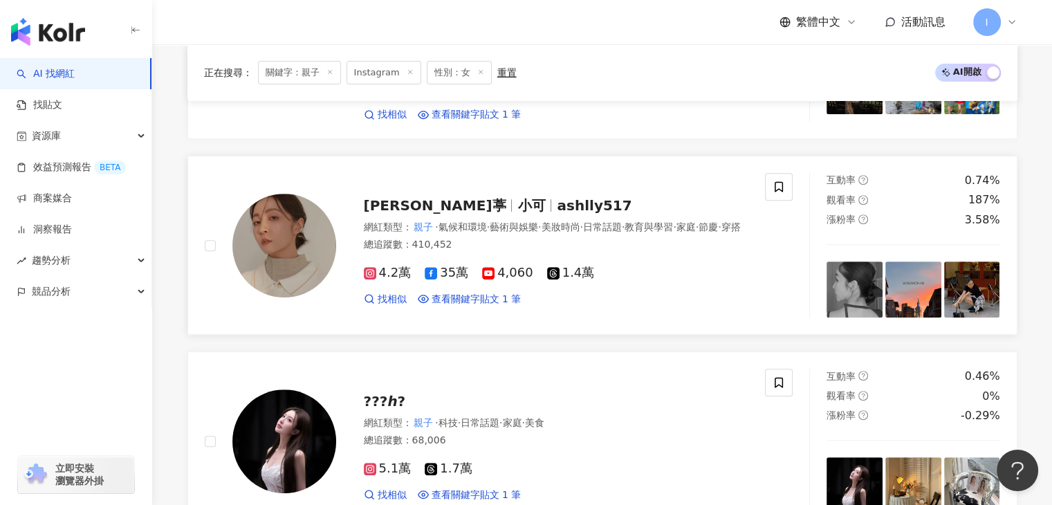
click at [398, 197] on span "林雨葶" at bounding box center [435, 205] width 142 height 17
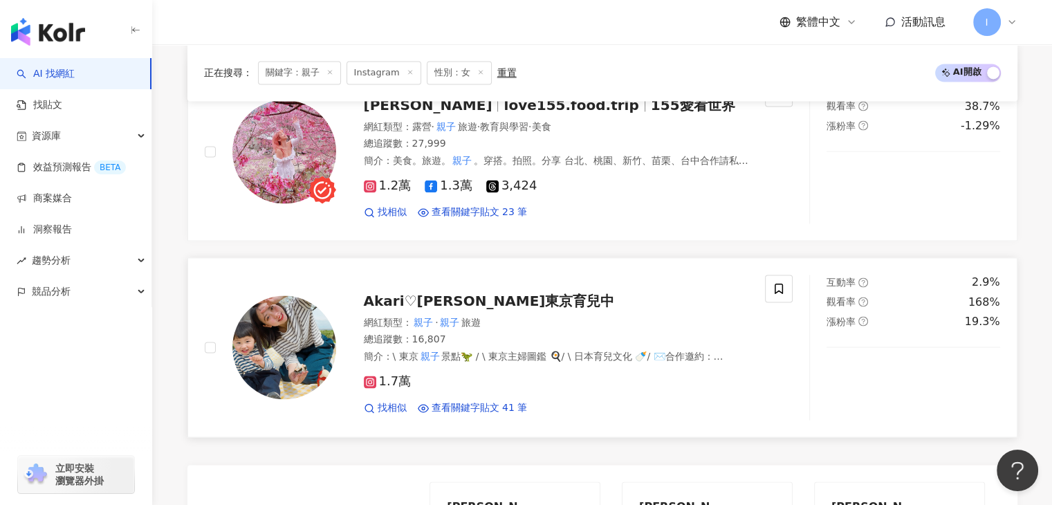
scroll to position [2696, 0]
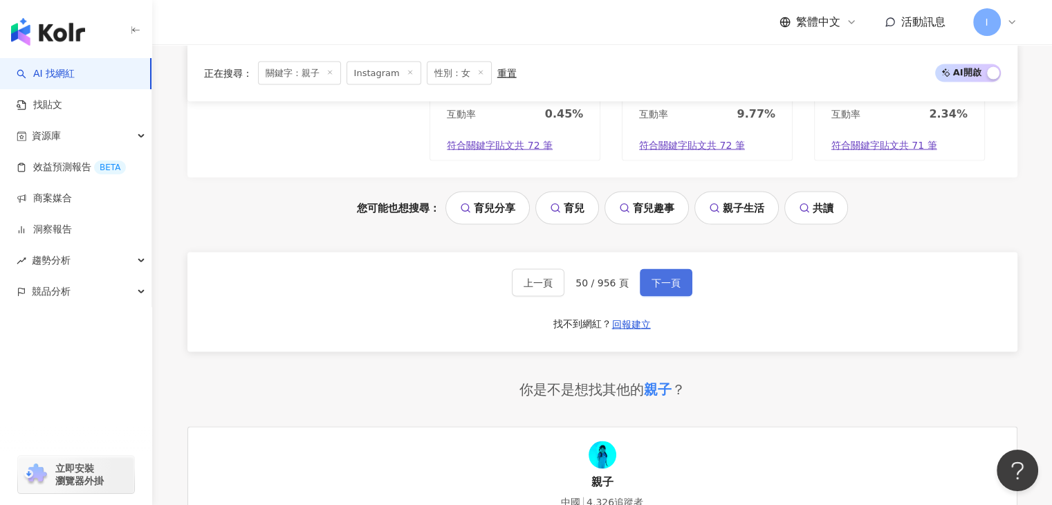
click at [671, 277] on span "下一頁" at bounding box center [665, 282] width 29 height 11
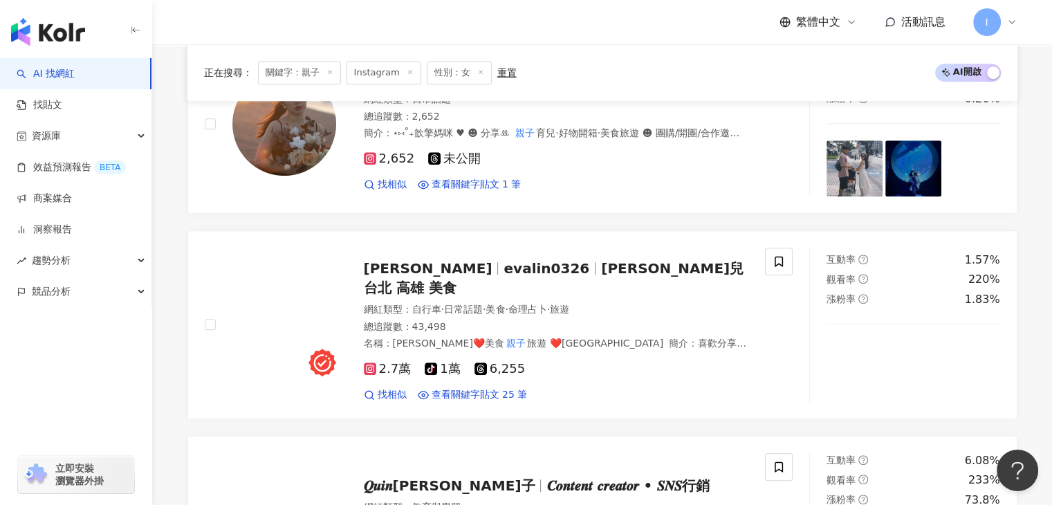
scroll to position [2212, 0]
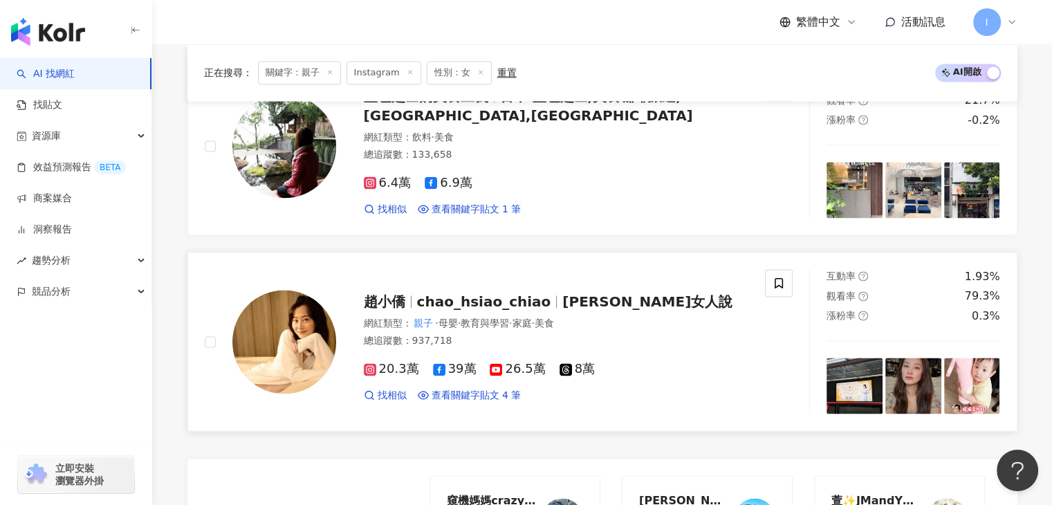
click at [530, 293] on span "chao_hsiao_chiao" at bounding box center [484, 301] width 134 height 17
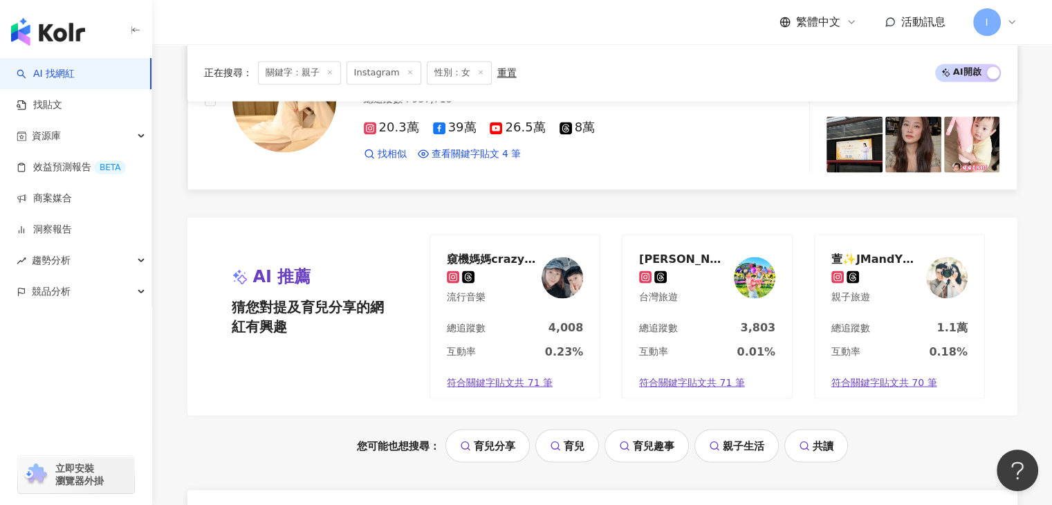
scroll to position [2489, 0]
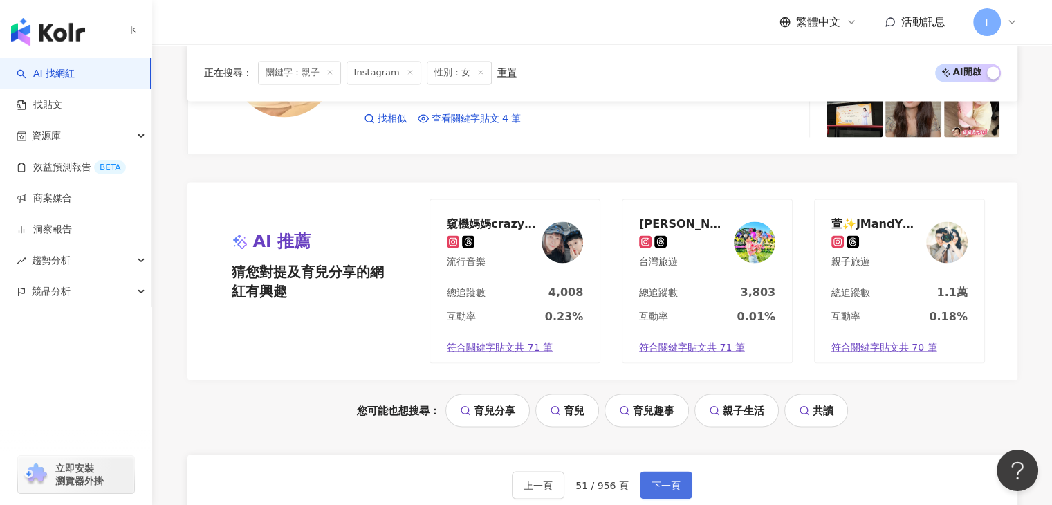
click at [661, 479] on span "下一頁" at bounding box center [665, 484] width 29 height 11
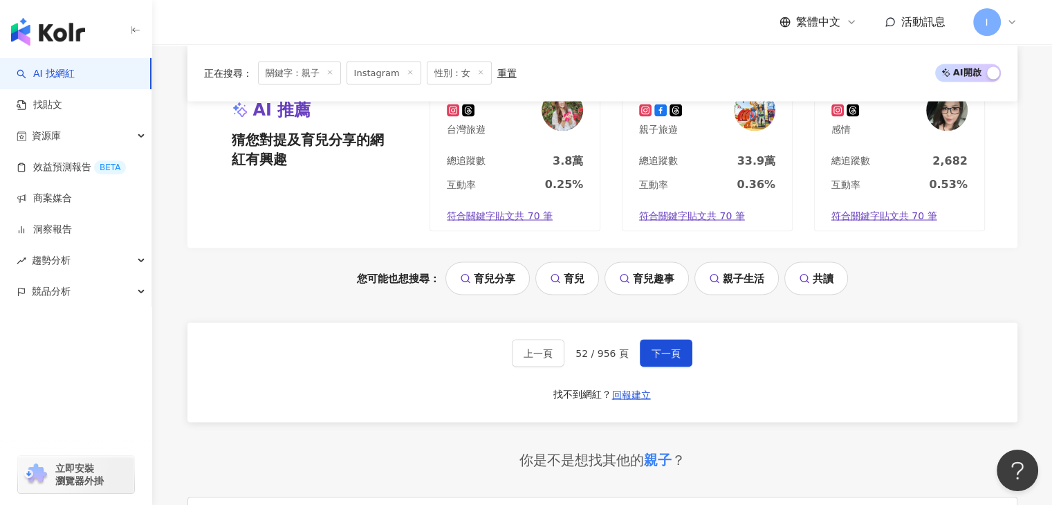
scroll to position [2627, 0]
click at [689, 328] on div "上一頁 52 / 956 頁 下一頁 找不到網紅？ 回報建立" at bounding box center [602, 371] width 830 height 100
click at [655, 346] on span "下一頁" at bounding box center [665, 351] width 29 height 11
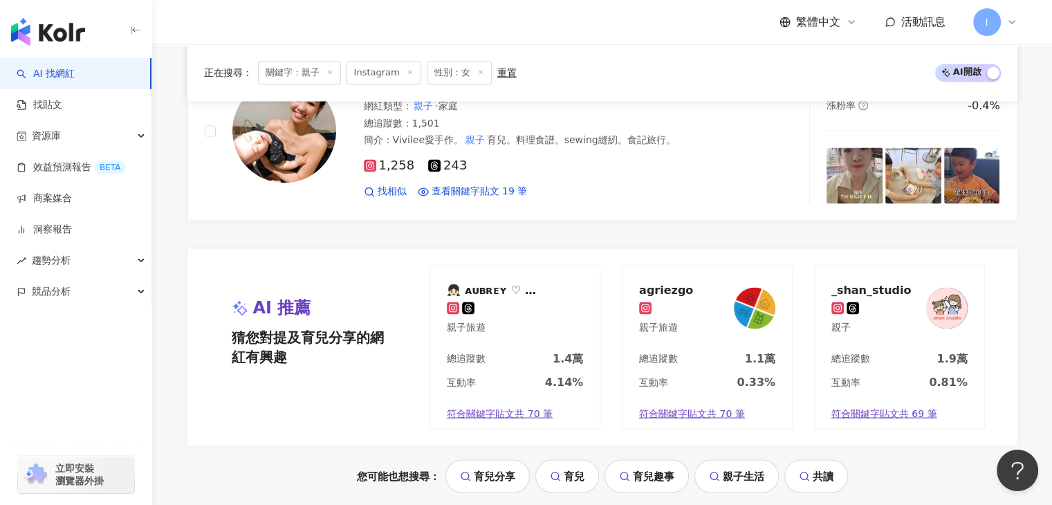
scroll to position [2711, 0]
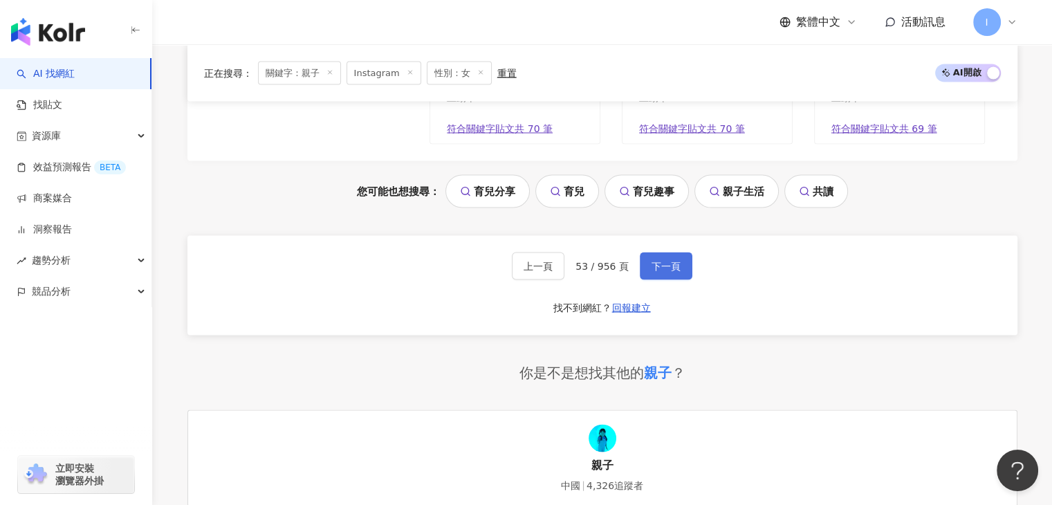
click at [670, 259] on button "下一頁" at bounding box center [666, 266] width 53 height 28
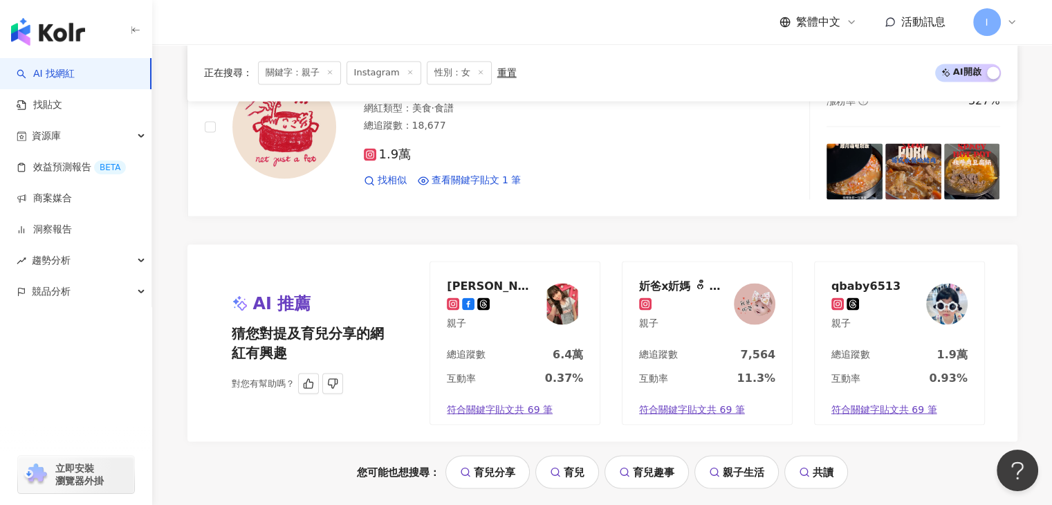
scroll to position [2638, 0]
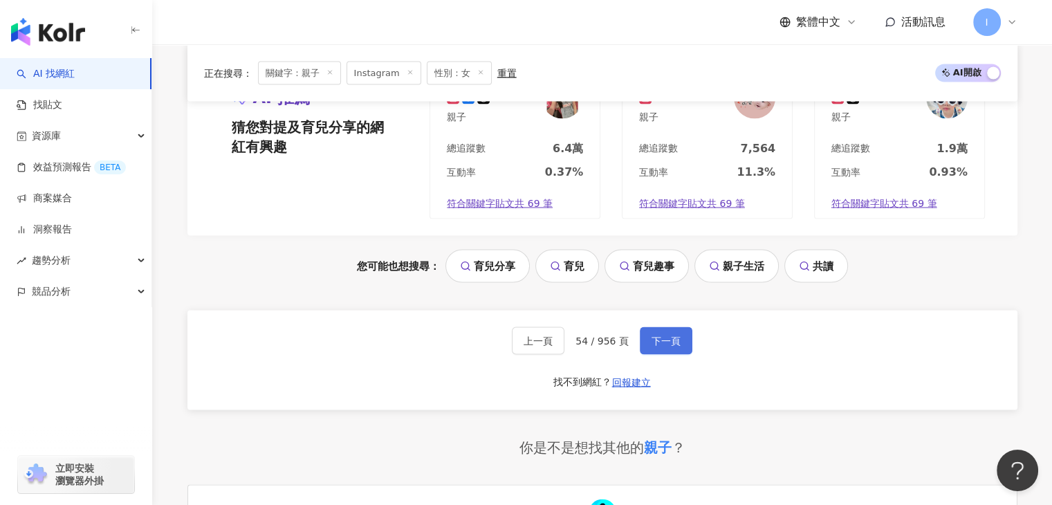
click at [684, 327] on button "下一頁" at bounding box center [666, 341] width 53 height 28
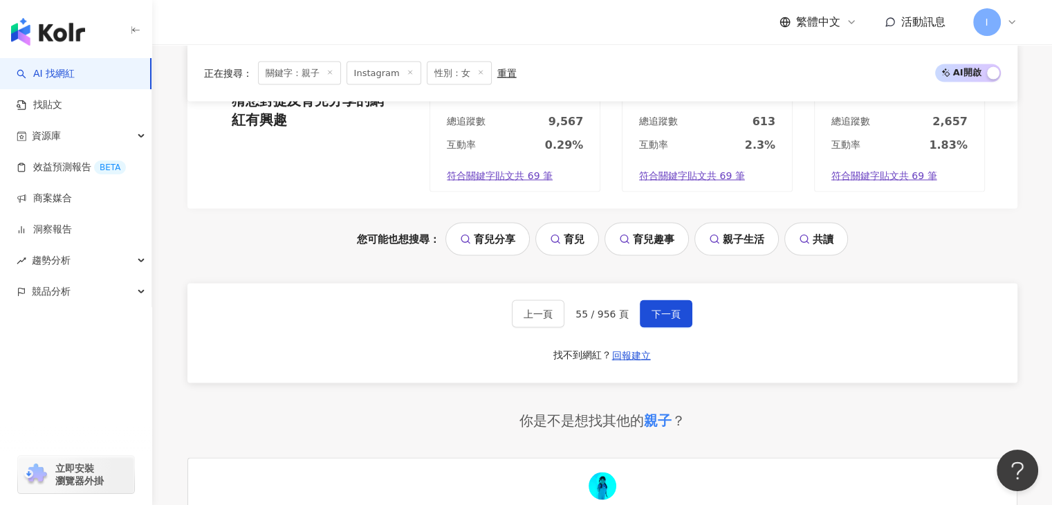
scroll to position [2707, 0]
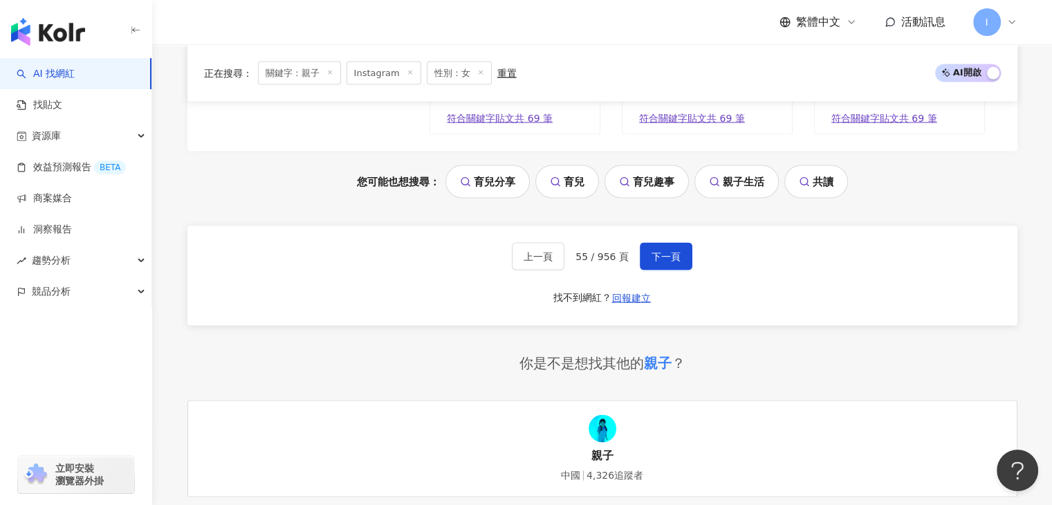
click at [669, 266] on div "上一頁 55 / 956 頁 下一頁 找不到網紅？ 回報建立" at bounding box center [602, 276] width 830 height 100
click at [668, 256] on span "下一頁" at bounding box center [665, 256] width 29 height 11
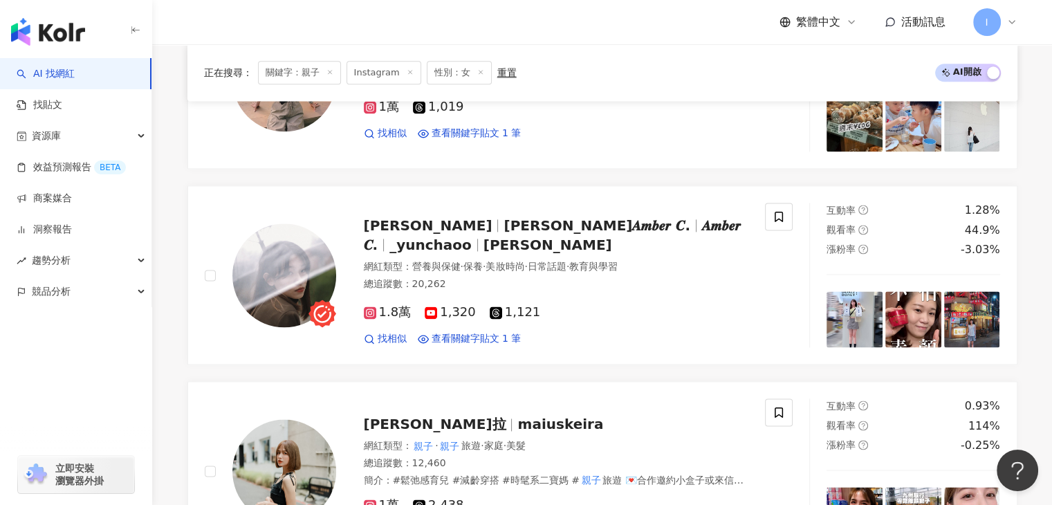
scroll to position [2293, 0]
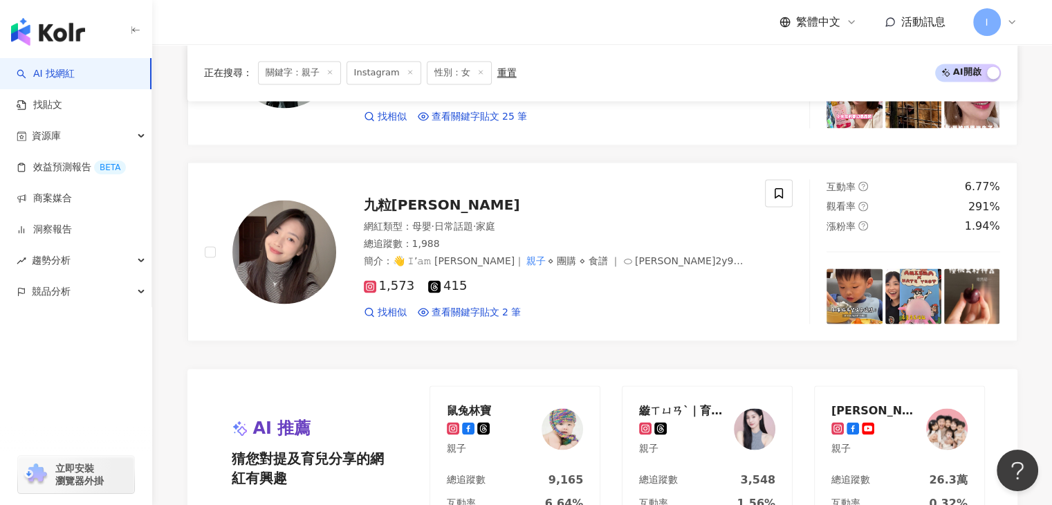
drag, startPoint x: 610, startPoint y: 371, endPoint x: 581, endPoint y: 355, distance: 33.1
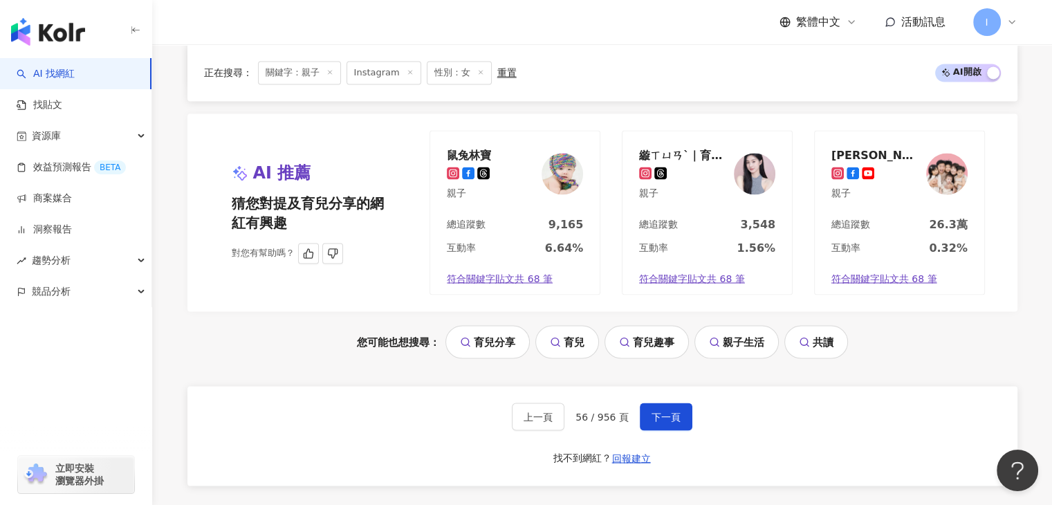
scroll to position [2569, 0]
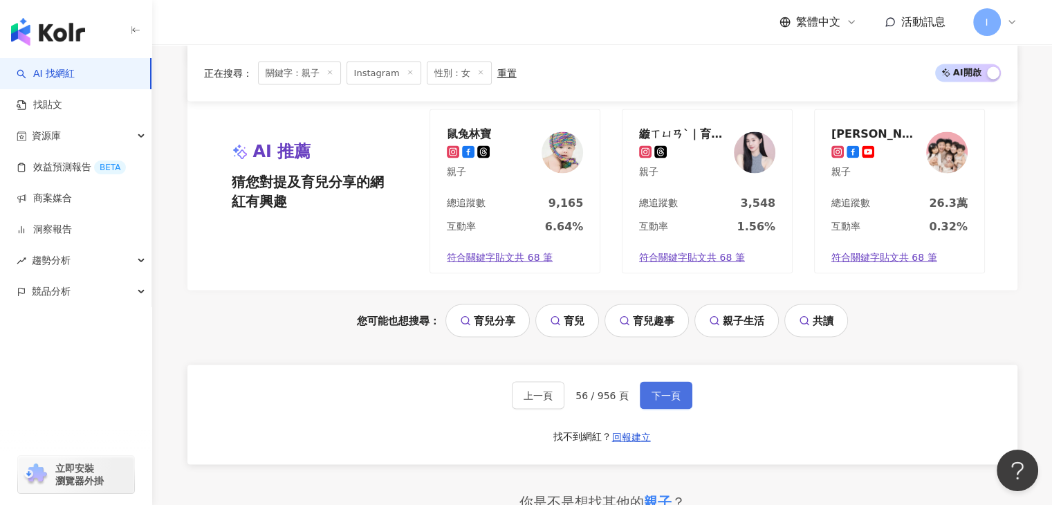
click at [665, 400] on button "下一頁" at bounding box center [666, 395] width 53 height 28
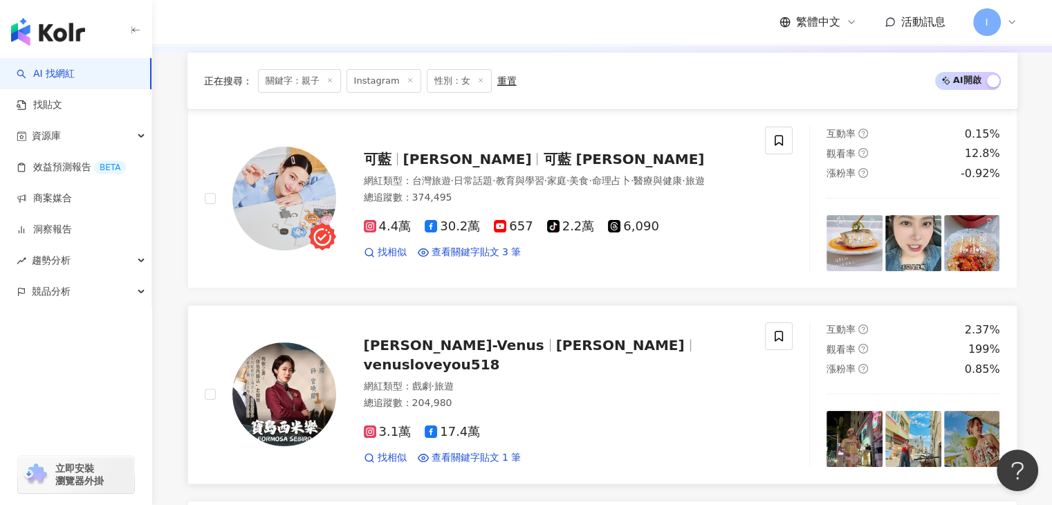
scroll to position [149, 0]
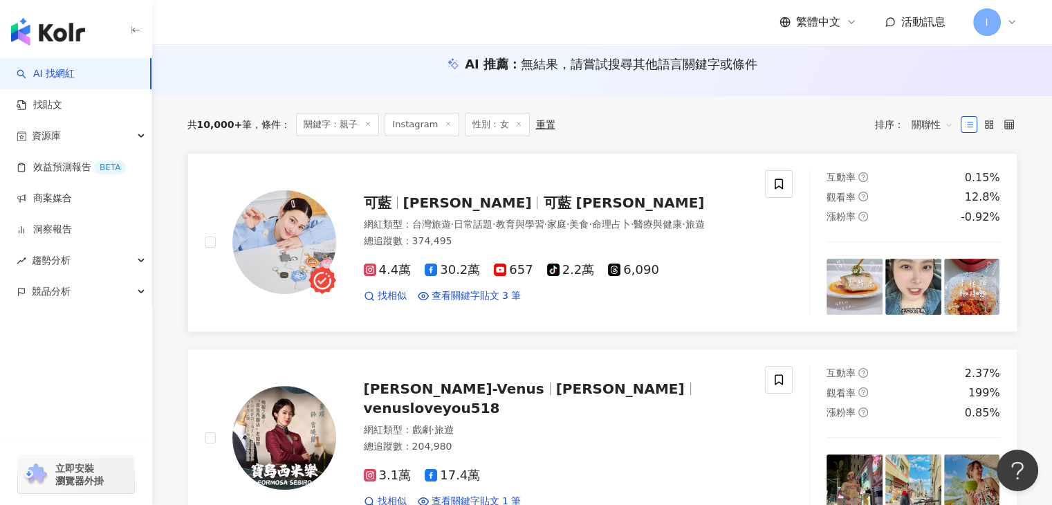
click at [543, 196] on span "可藍 Colleen wei" at bounding box center [623, 202] width 161 height 17
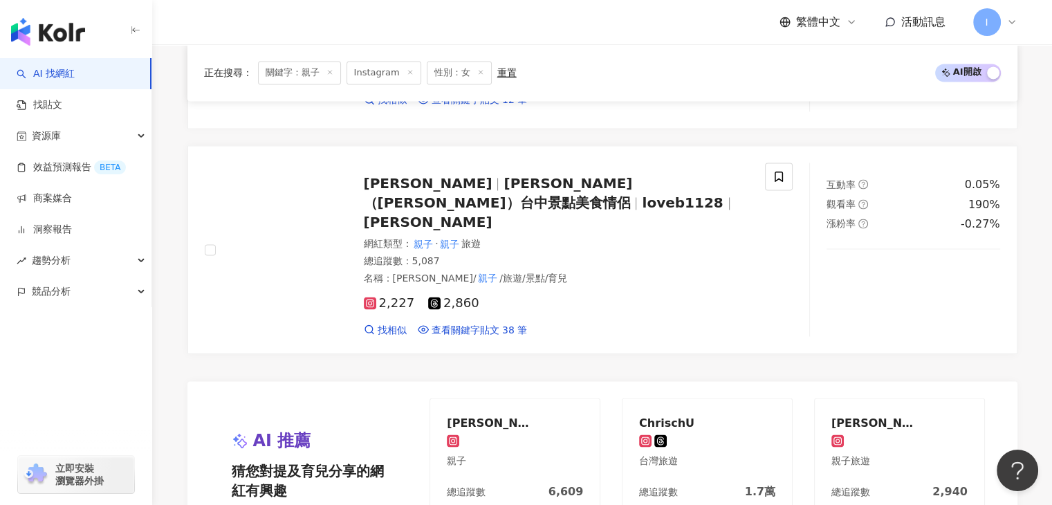
scroll to position [2638, 0]
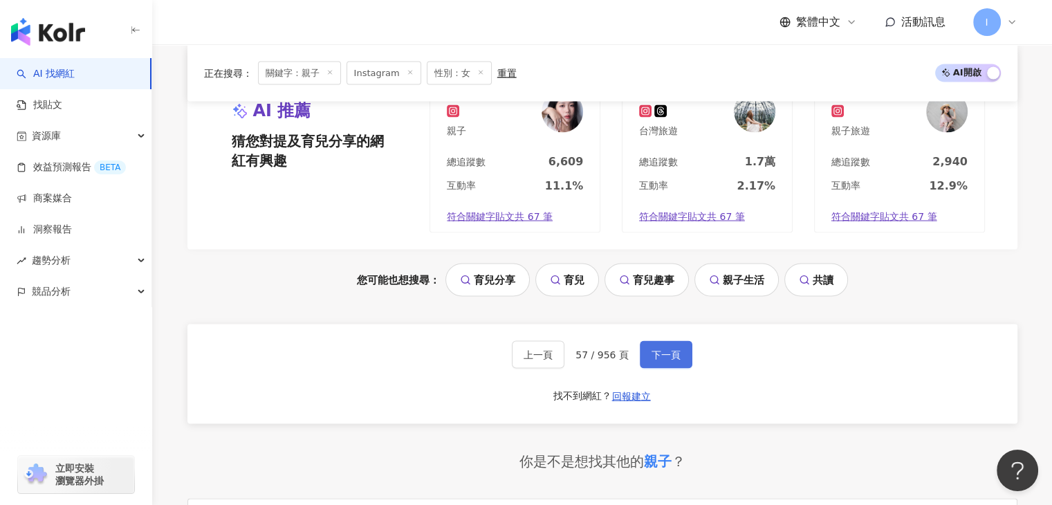
click at [672, 349] on span "下一頁" at bounding box center [665, 354] width 29 height 11
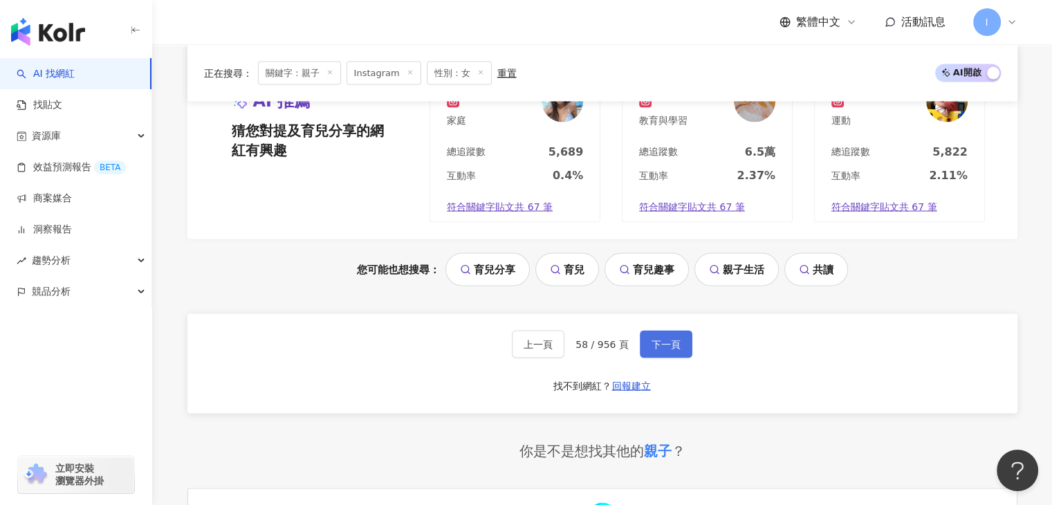
click at [664, 339] on span "下一頁" at bounding box center [665, 344] width 29 height 11
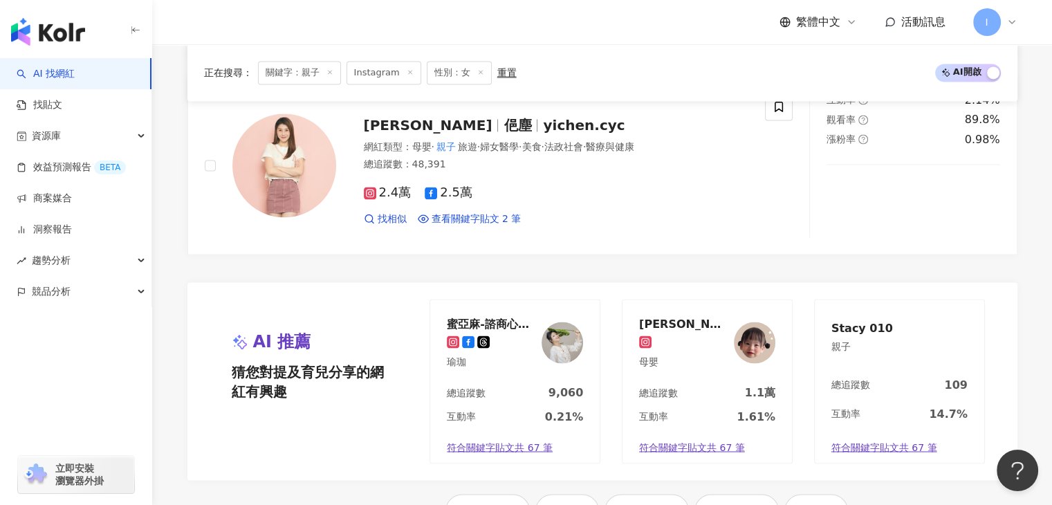
scroll to position [2569, 0]
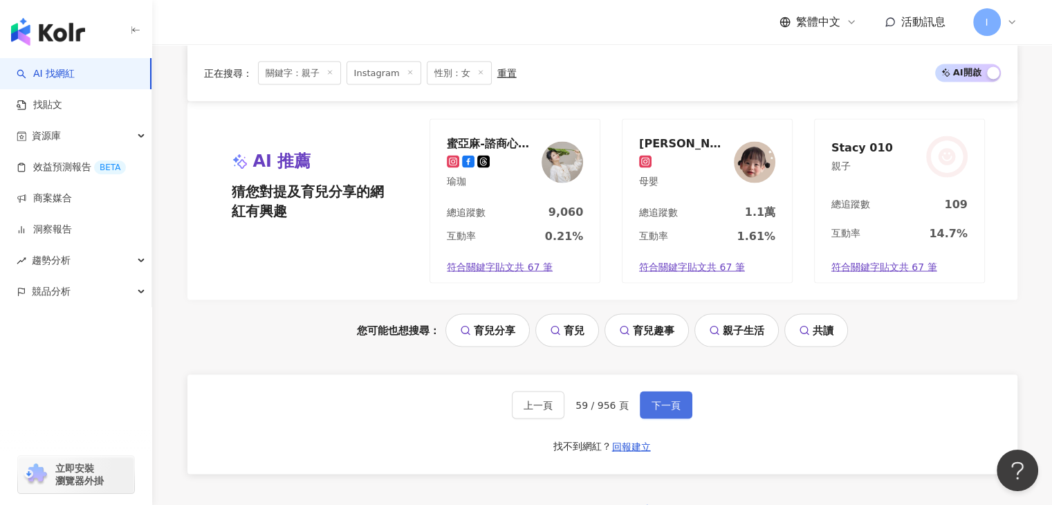
click at [655, 399] on span "下一頁" at bounding box center [665, 404] width 29 height 11
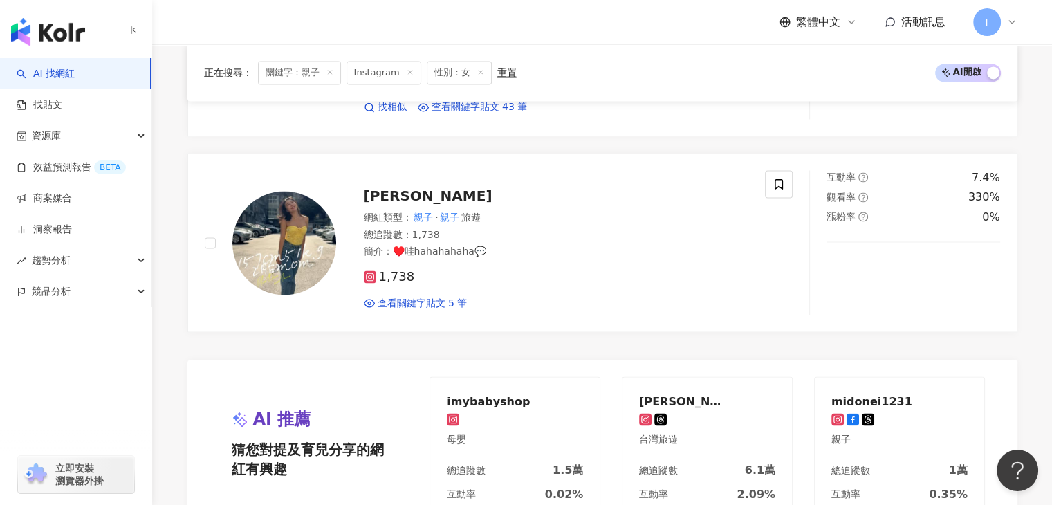
scroll to position [2716, 0]
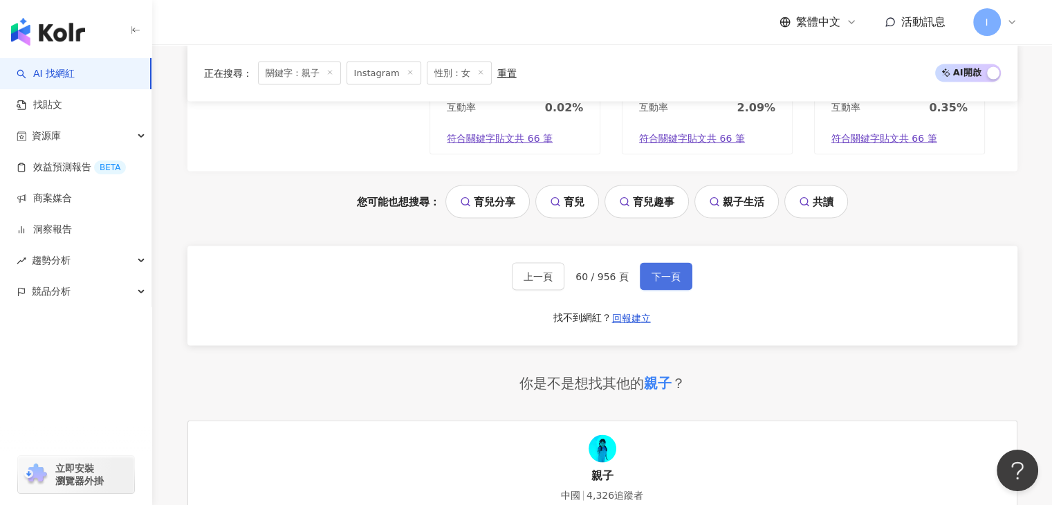
click at [671, 271] on span "下一頁" at bounding box center [665, 276] width 29 height 11
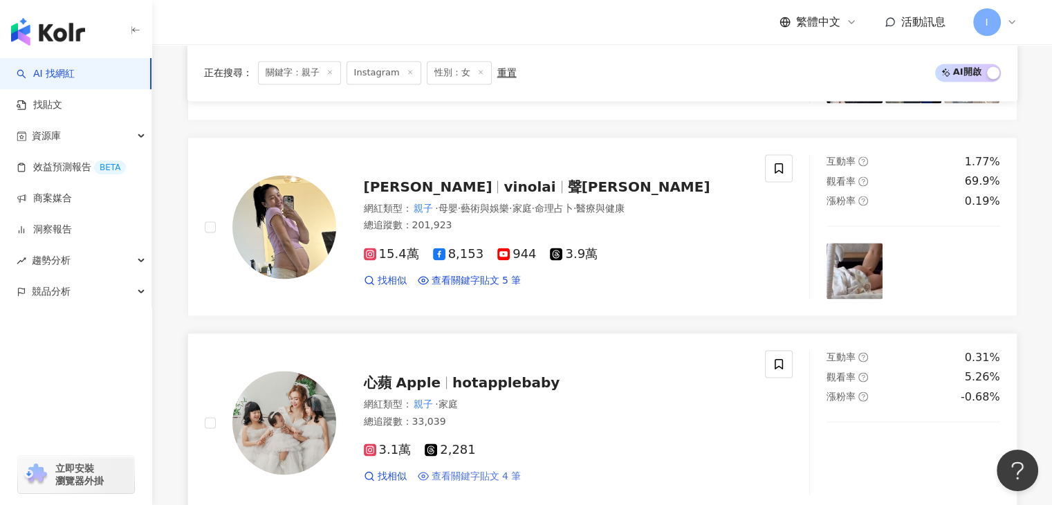
scroll to position [1947, 0]
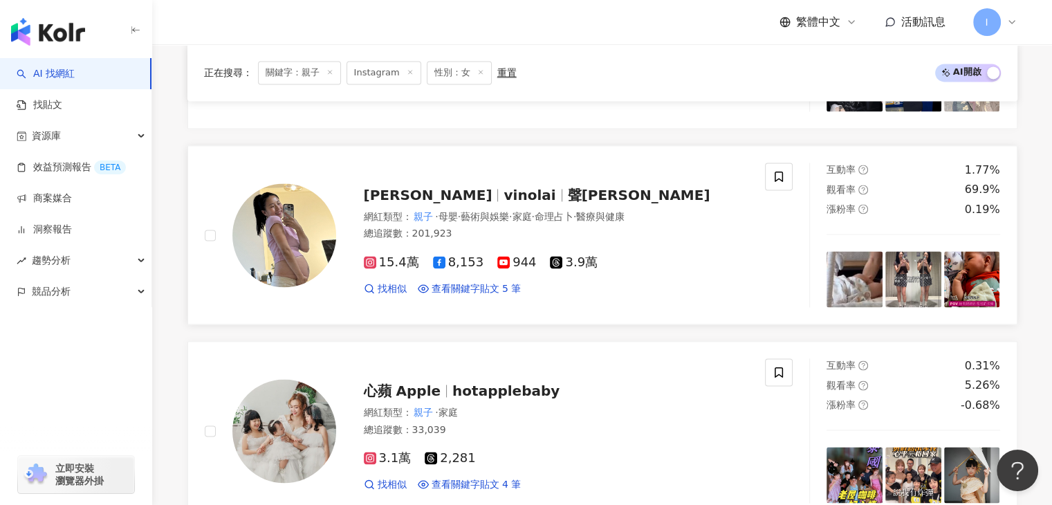
click at [503, 187] on span "vinolai" at bounding box center [535, 195] width 64 height 17
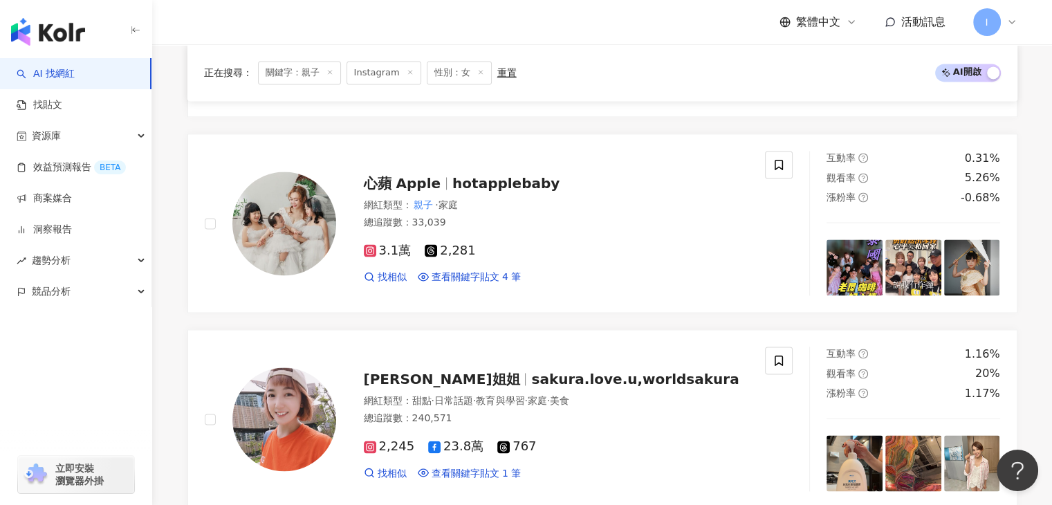
scroll to position [2638, 0]
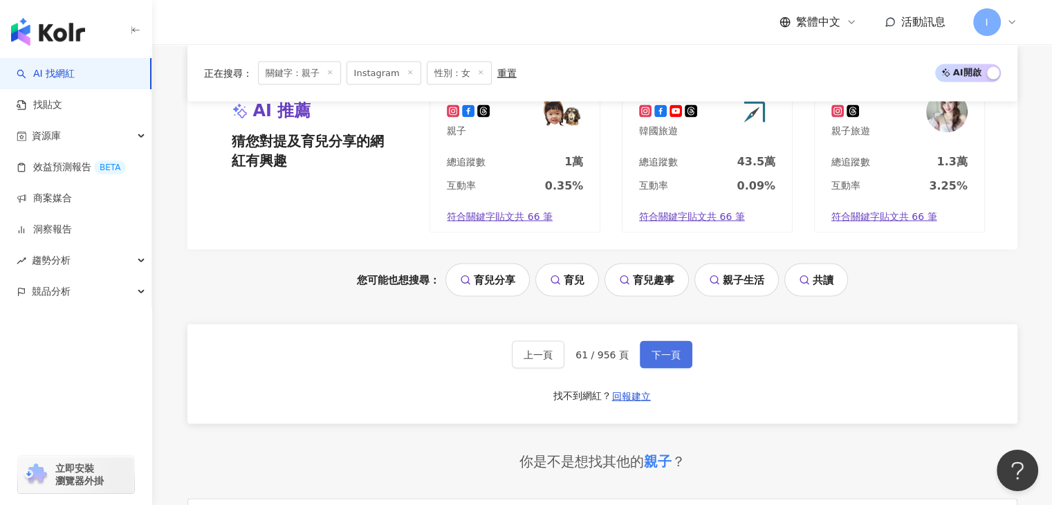
click at [665, 349] on span "下一頁" at bounding box center [665, 354] width 29 height 11
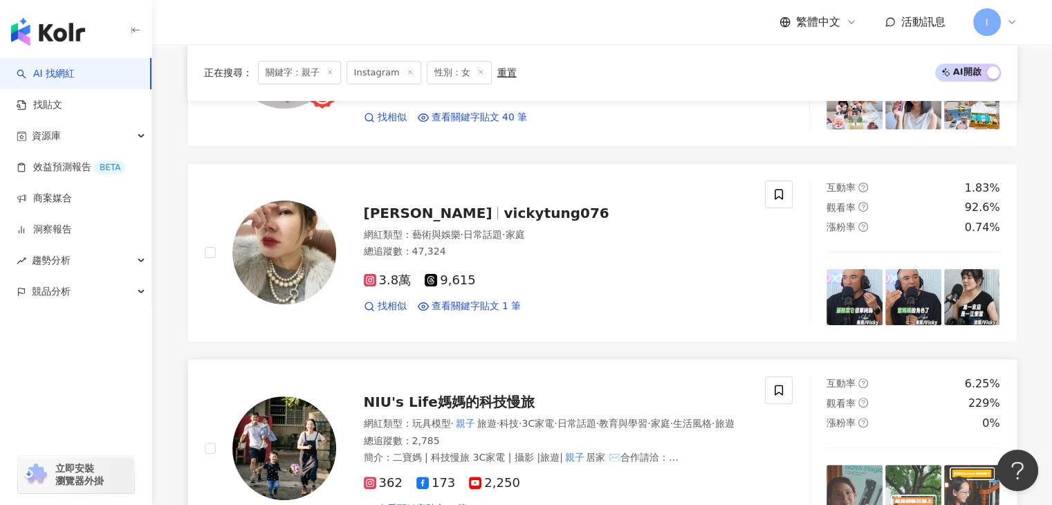
scroll to position [153, 0]
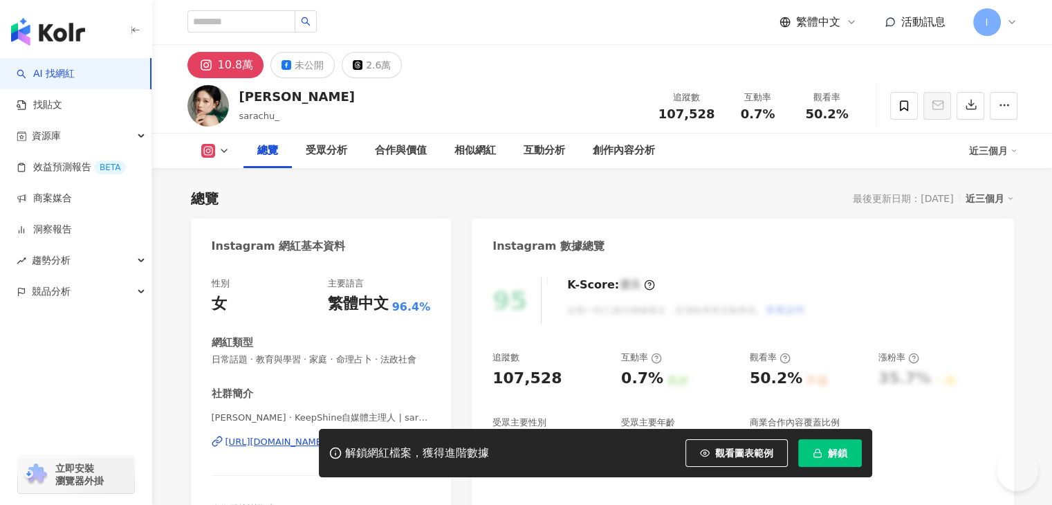
click at [326, 436] on div "https://www.instagram.com/sarachu_/" at bounding box center [275, 442] width 100 height 12
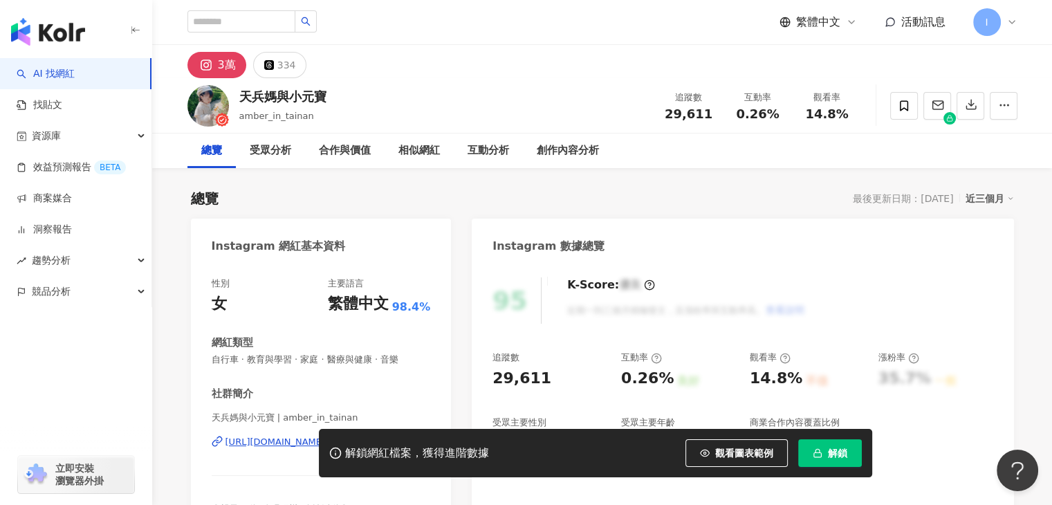
click at [241, 440] on div "解鎖網紅檔案，獲得進階數據 觀看圖表範例 解鎖" at bounding box center [526, 453] width 1052 height 48
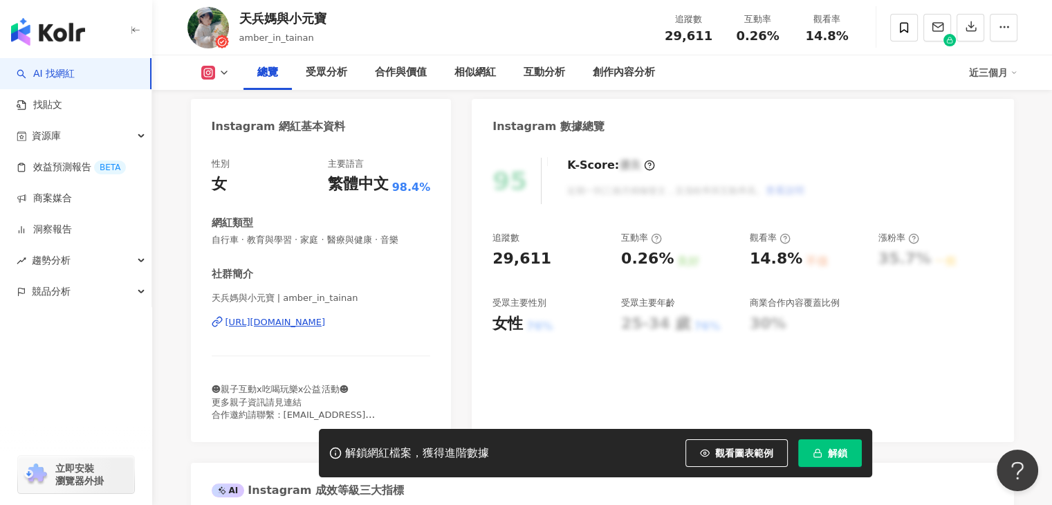
scroll to position [207, 0]
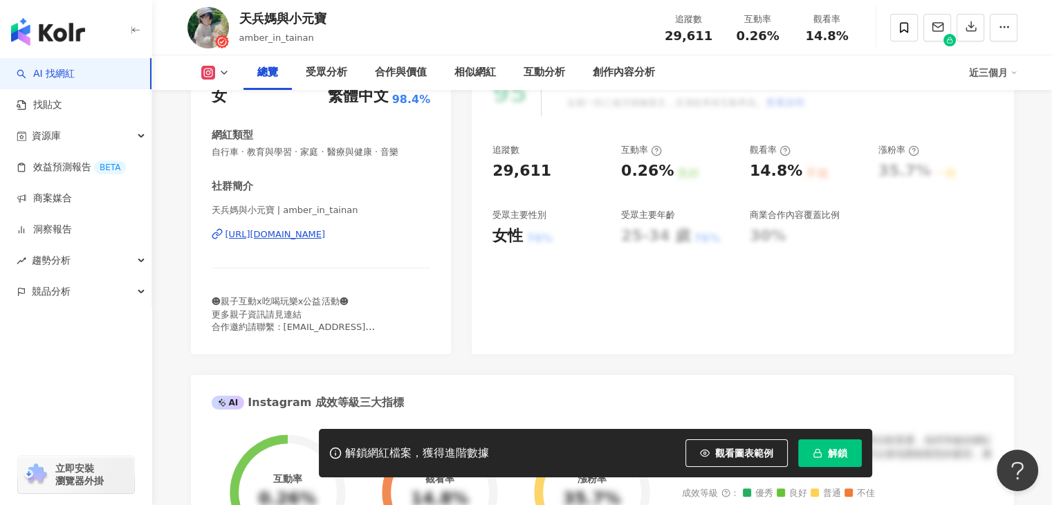
click at [326, 237] on div "https://www.instagram.com/amber_in_tainan/" at bounding box center [275, 234] width 100 height 12
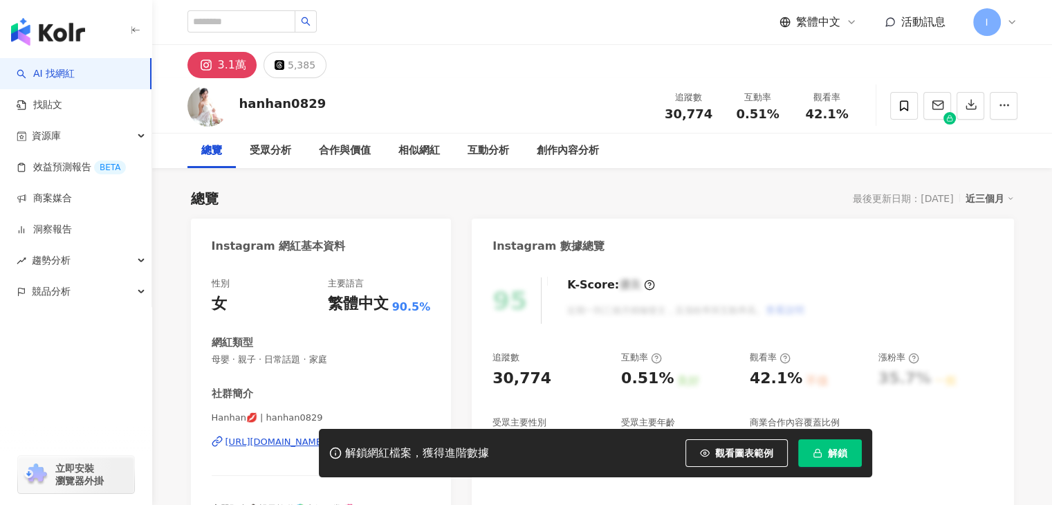
click at [316, 436] on div "https://www.instagram.com/hanhan0829/" at bounding box center [275, 442] width 100 height 12
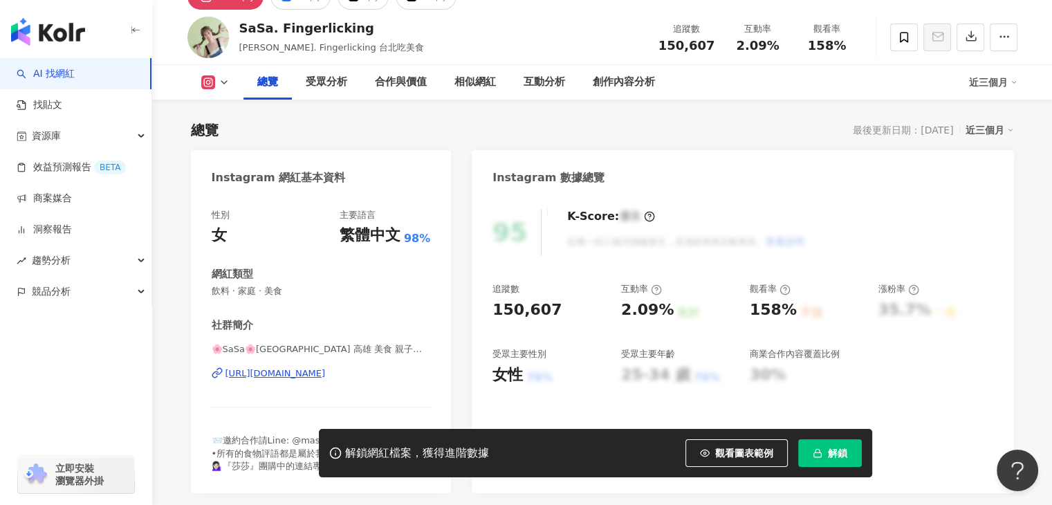
scroll to position [69, 0]
click at [295, 369] on div "https://www.instagram.com/sasa_finger_licking/" at bounding box center [275, 372] width 100 height 12
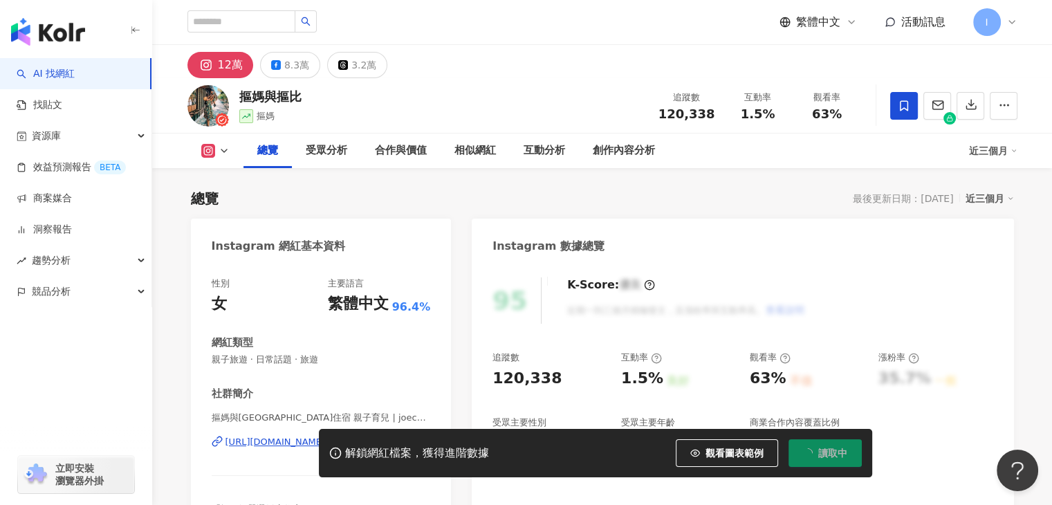
scroll to position [207, 0]
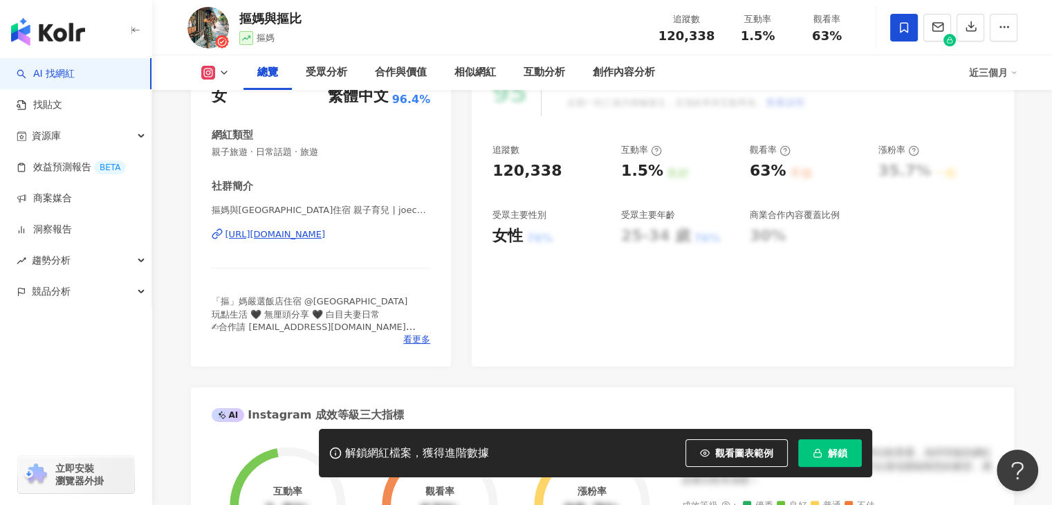
click at [321, 236] on div "[URL][DOMAIN_NAME]" at bounding box center [275, 234] width 100 height 12
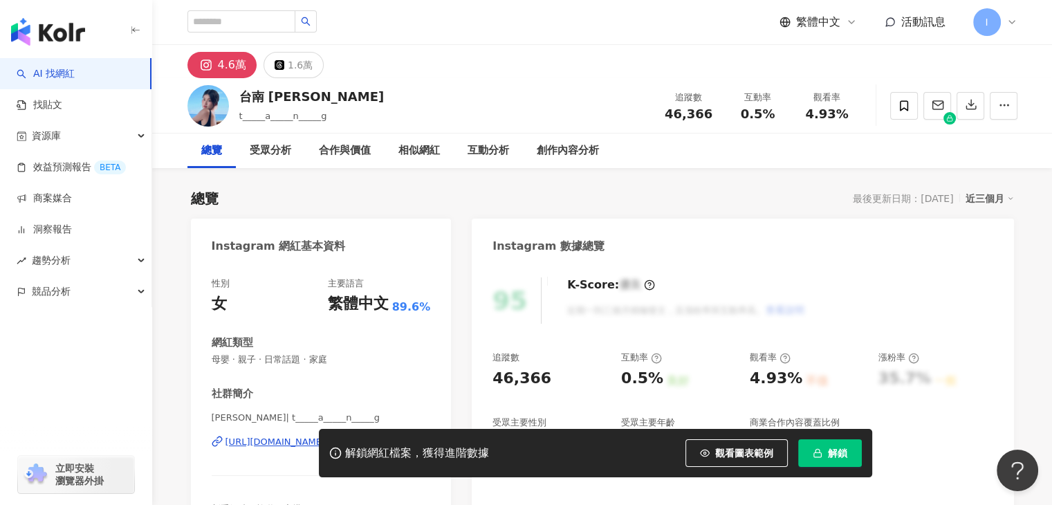
click at [272, 446] on div "解鎖網紅檔案，獲得進階數據 觀看圖表範例 解鎖" at bounding box center [526, 453] width 1052 height 48
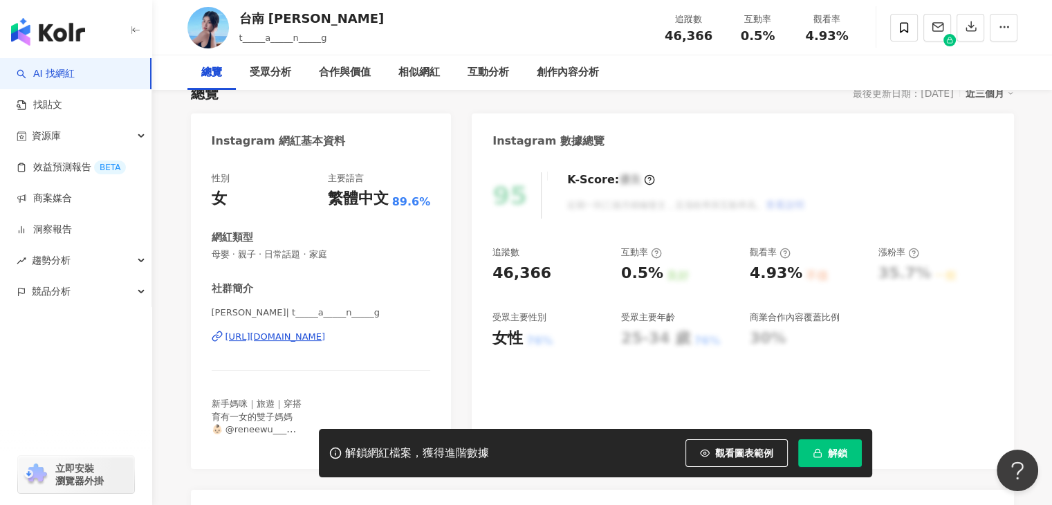
scroll to position [138, 0]
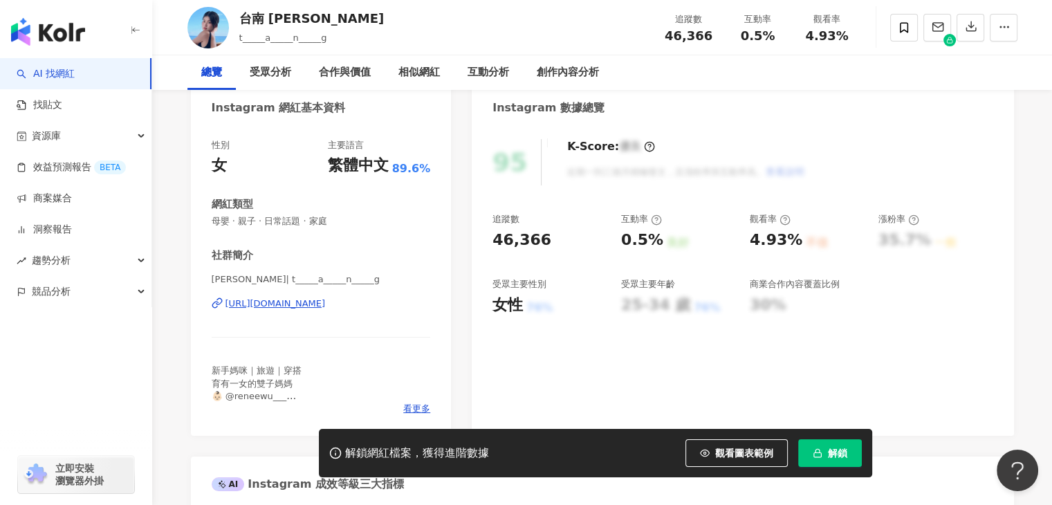
click at [296, 304] on div "https://www.instagram.com/t_____a_____n_____g/" at bounding box center [275, 303] width 100 height 12
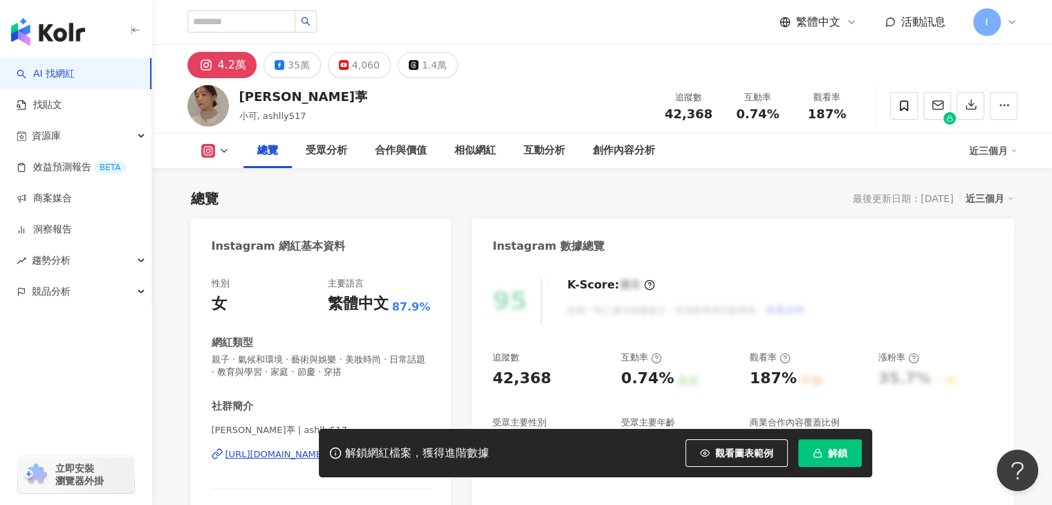
scroll to position [69, 0]
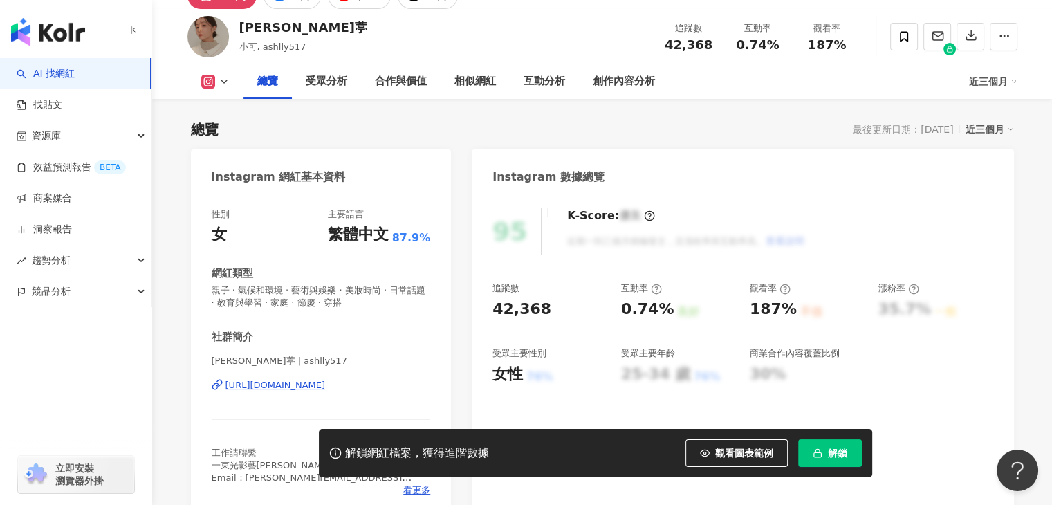
click at [286, 387] on div "https://www.instagram.com/ashlly517/" at bounding box center [275, 385] width 100 height 12
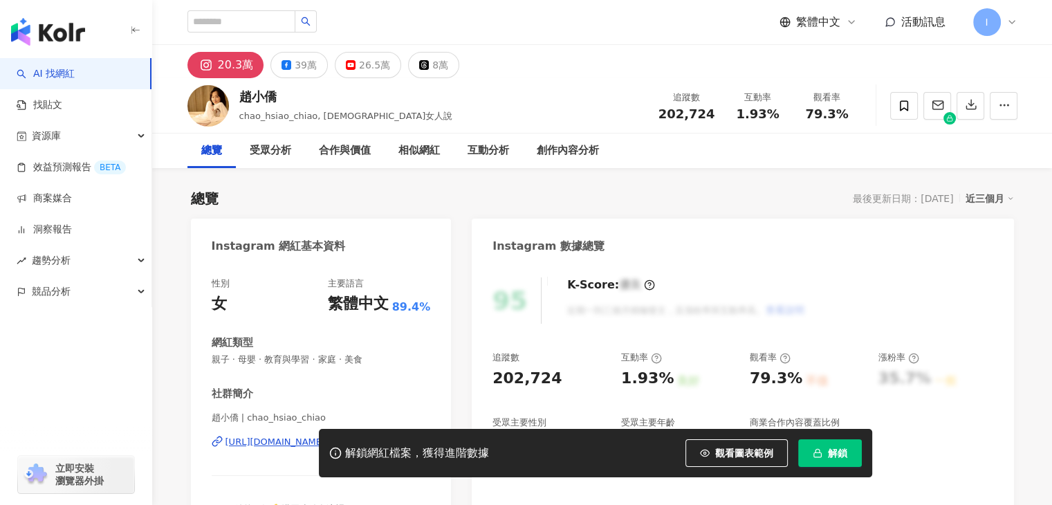
scroll to position [138, 0]
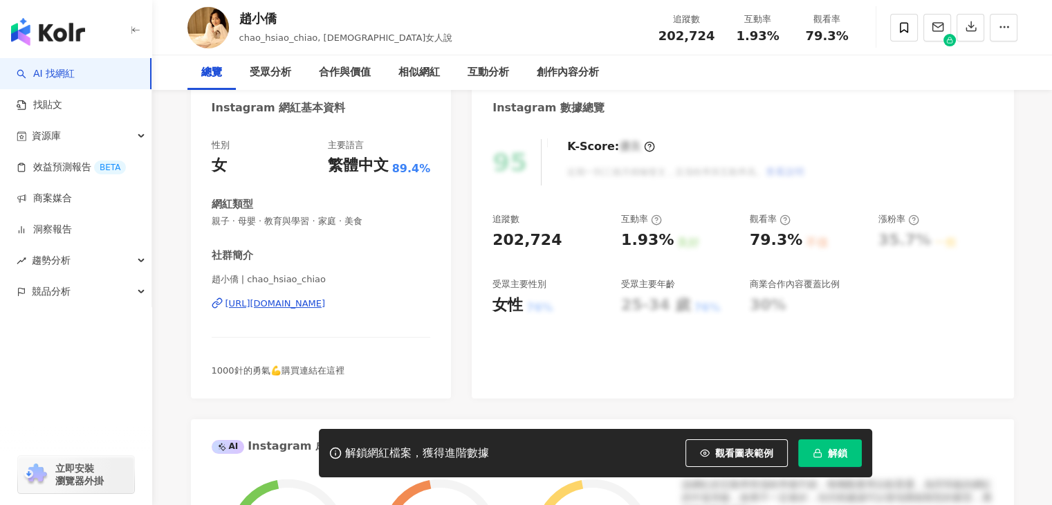
click at [326, 308] on div "[URL][DOMAIN_NAME]" at bounding box center [275, 303] width 100 height 12
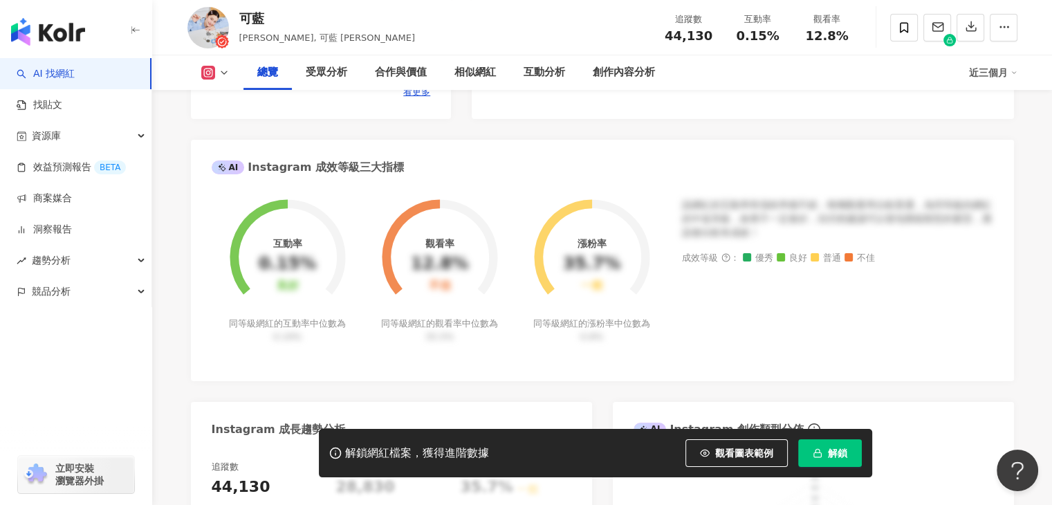
scroll to position [207, 0]
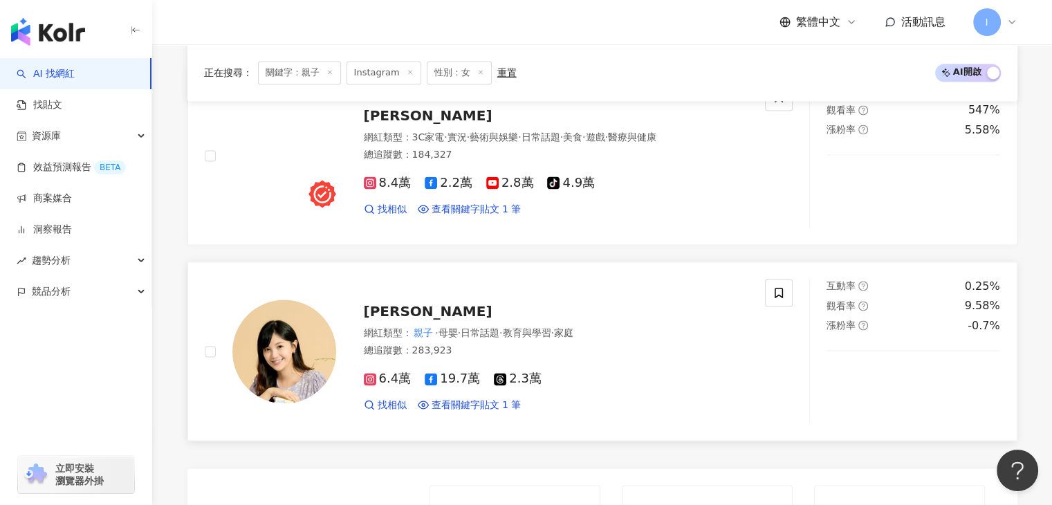
scroll to position [2226, 0]
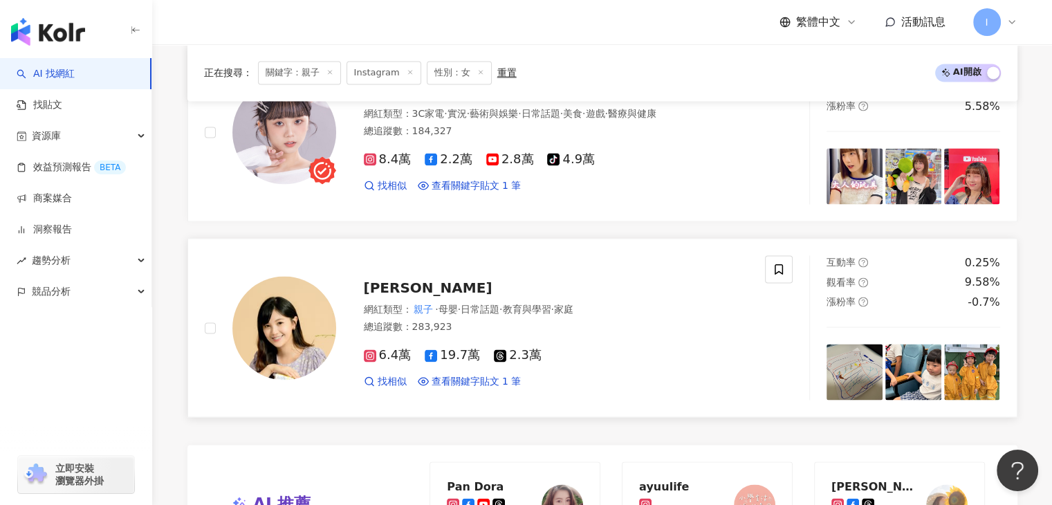
click at [377, 267] on div "[PERSON_NAME] 網紅類型 ： 親子 · 母嬰 · 日常話題 · 教育與學習 · 家庭 總追蹤數 ： 283,923 6.4萬 19.7萬 2.3萬…" at bounding box center [542, 327] width 413 height 121
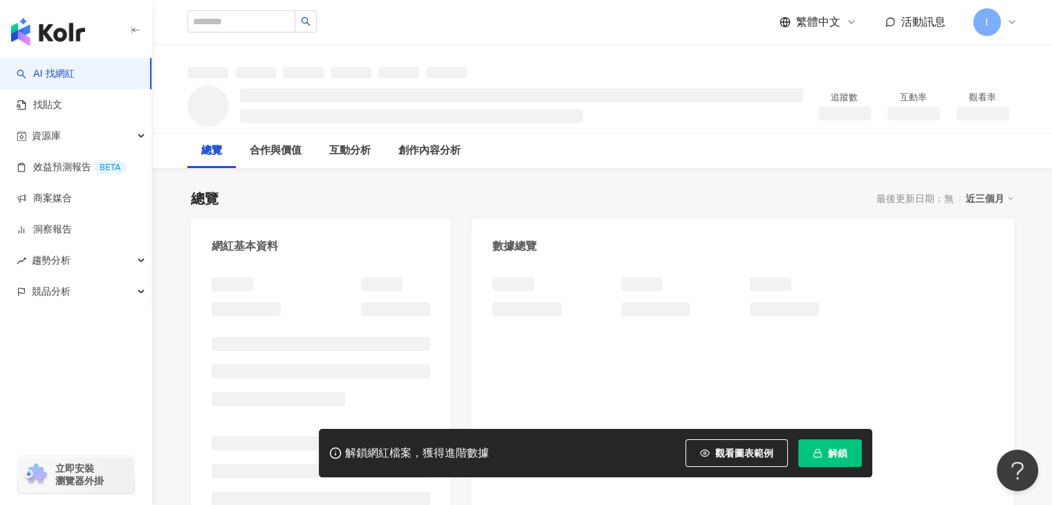
scroll to position [138, 0]
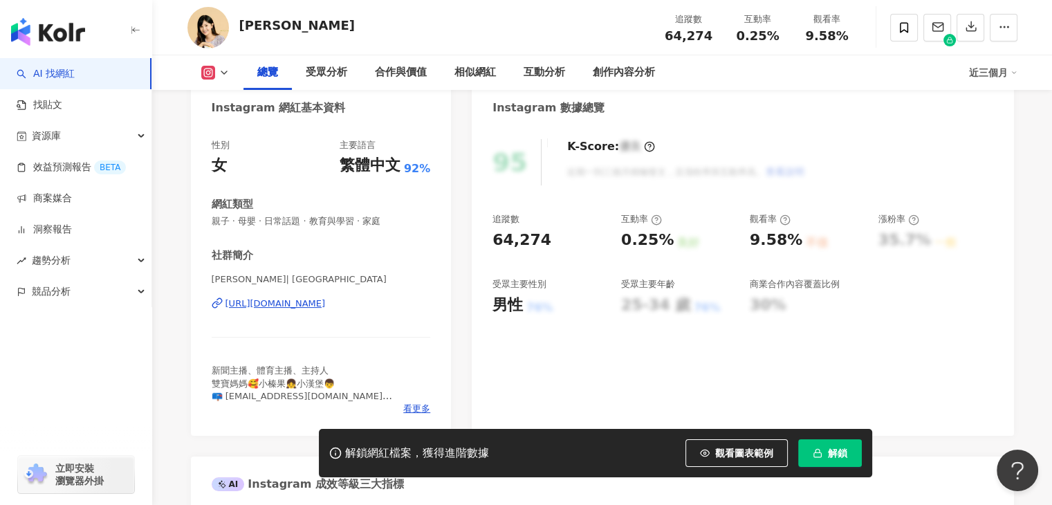
click at [288, 299] on div "https://www.instagram.com/yichiachien/" at bounding box center [275, 303] width 100 height 12
